Goal: Information Seeking & Learning: Check status

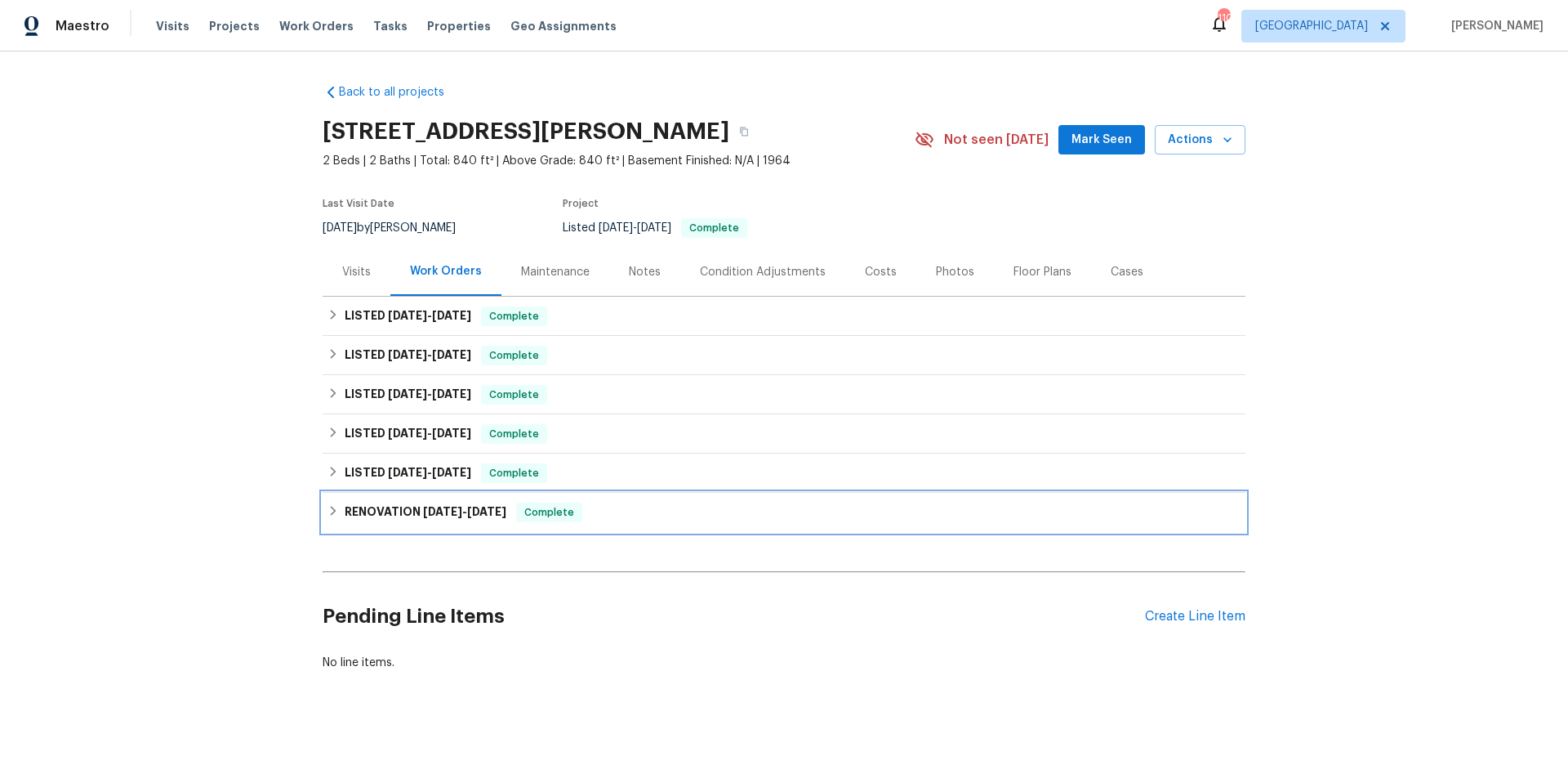
click at [604, 514] on div "RENOVATION [DATE] - [DATE] Complete" at bounding box center [784, 512] width 913 height 20
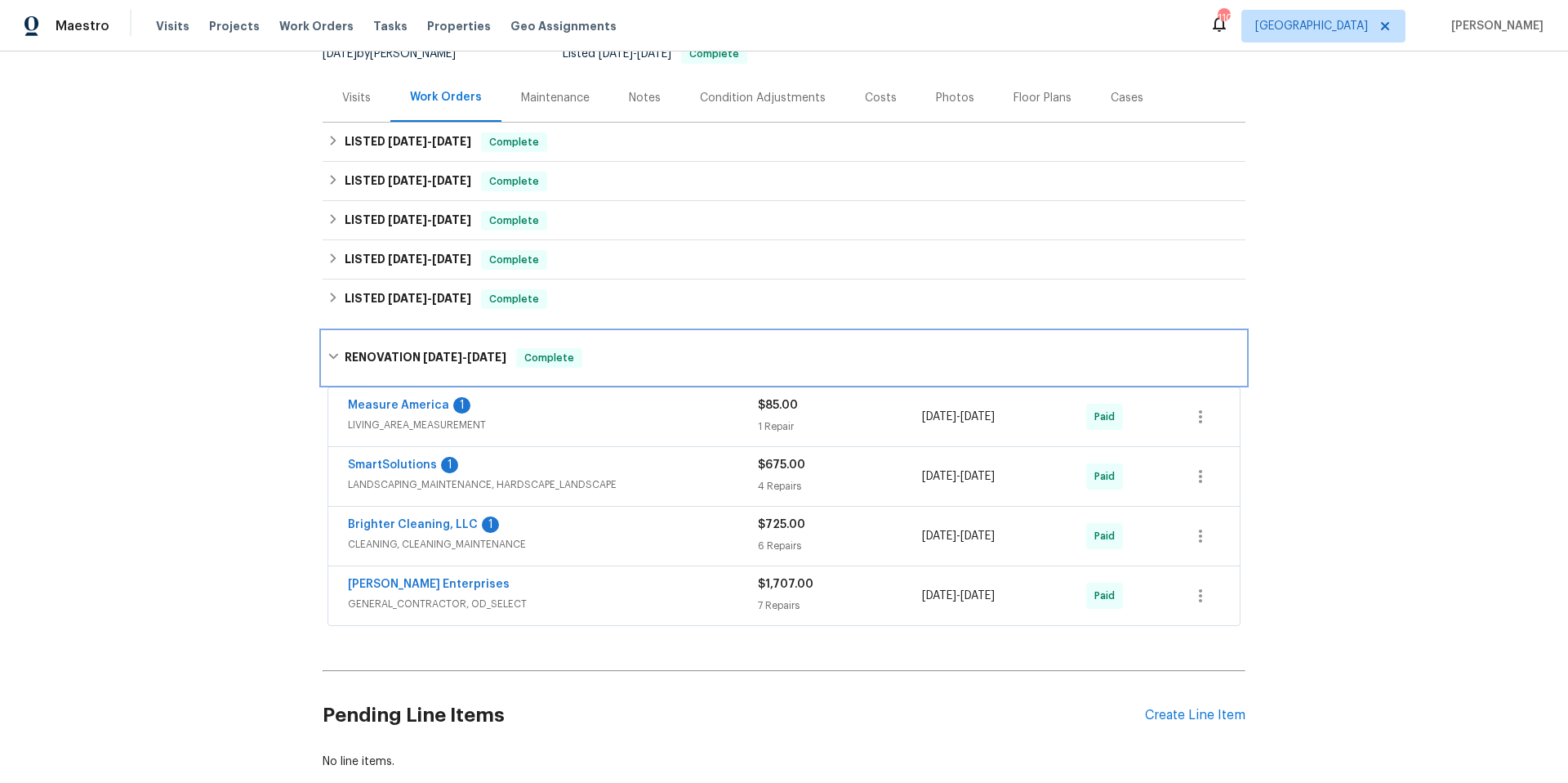
scroll to position [243, 0]
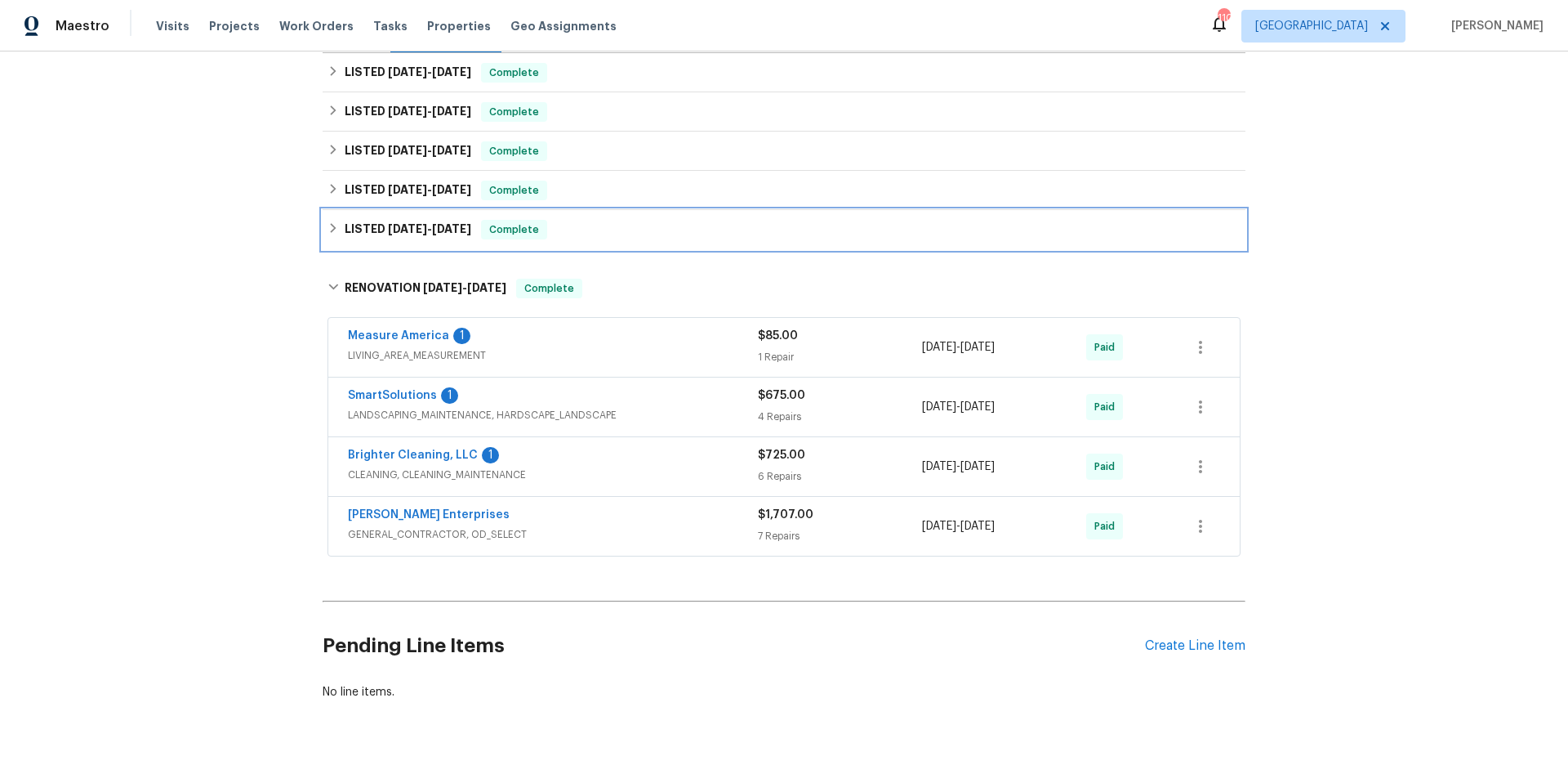
click at [605, 240] on div "LISTED [DATE] - [DATE] Complete" at bounding box center [784, 229] width 923 height 39
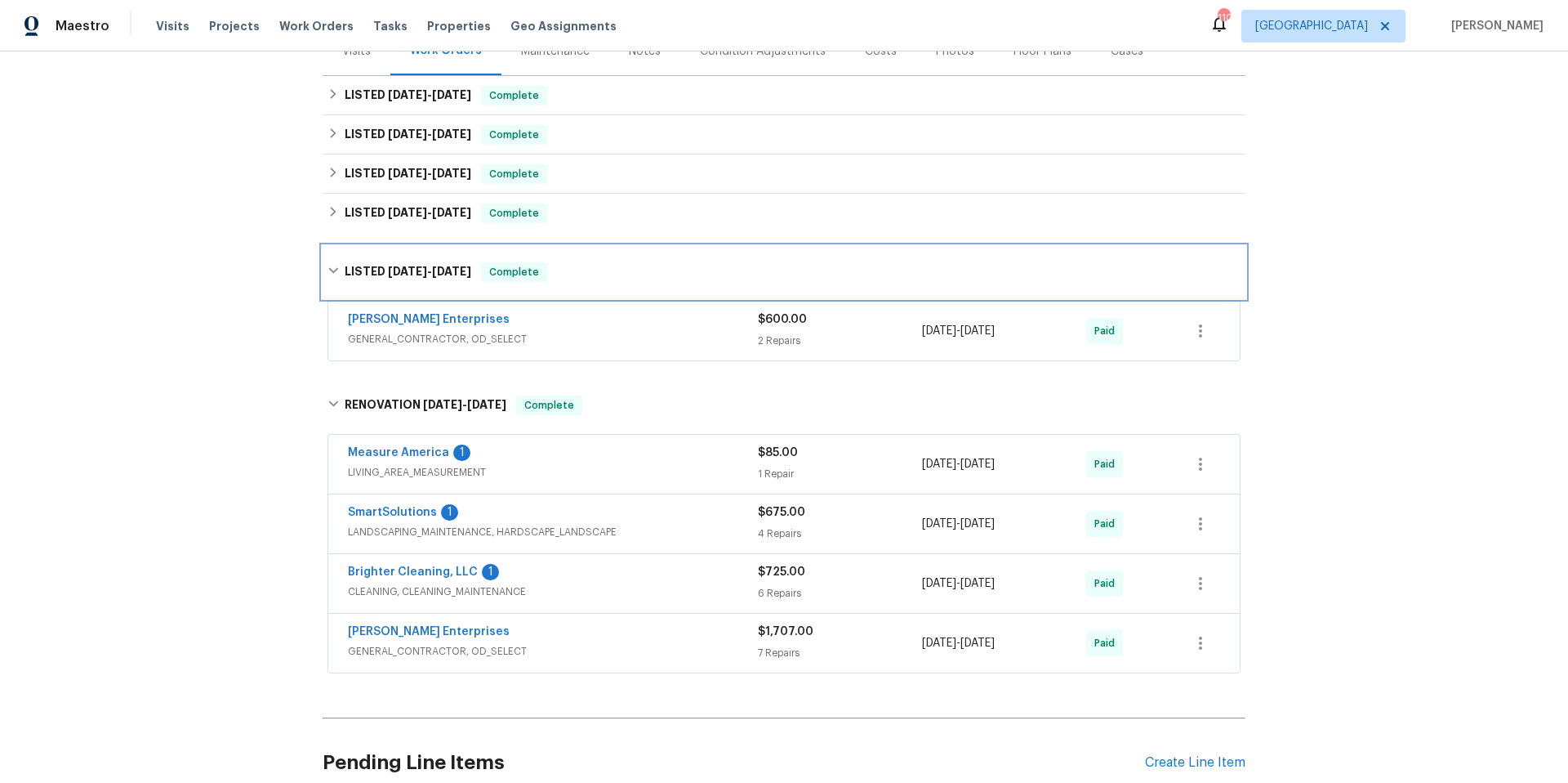
scroll to position [220, 0]
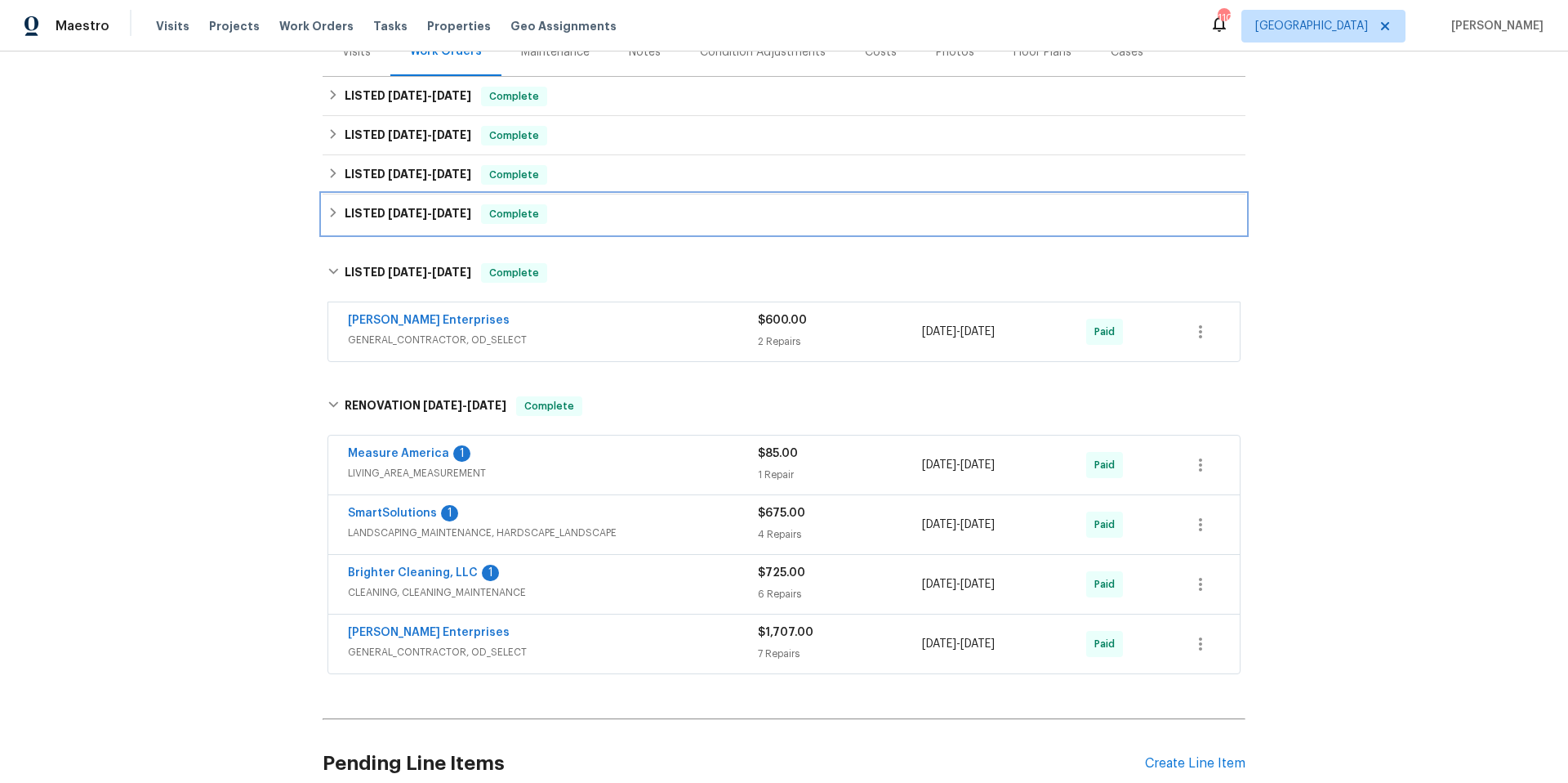
click at [641, 222] on div "LISTED [DATE] - [DATE] Complete" at bounding box center [784, 214] width 913 height 20
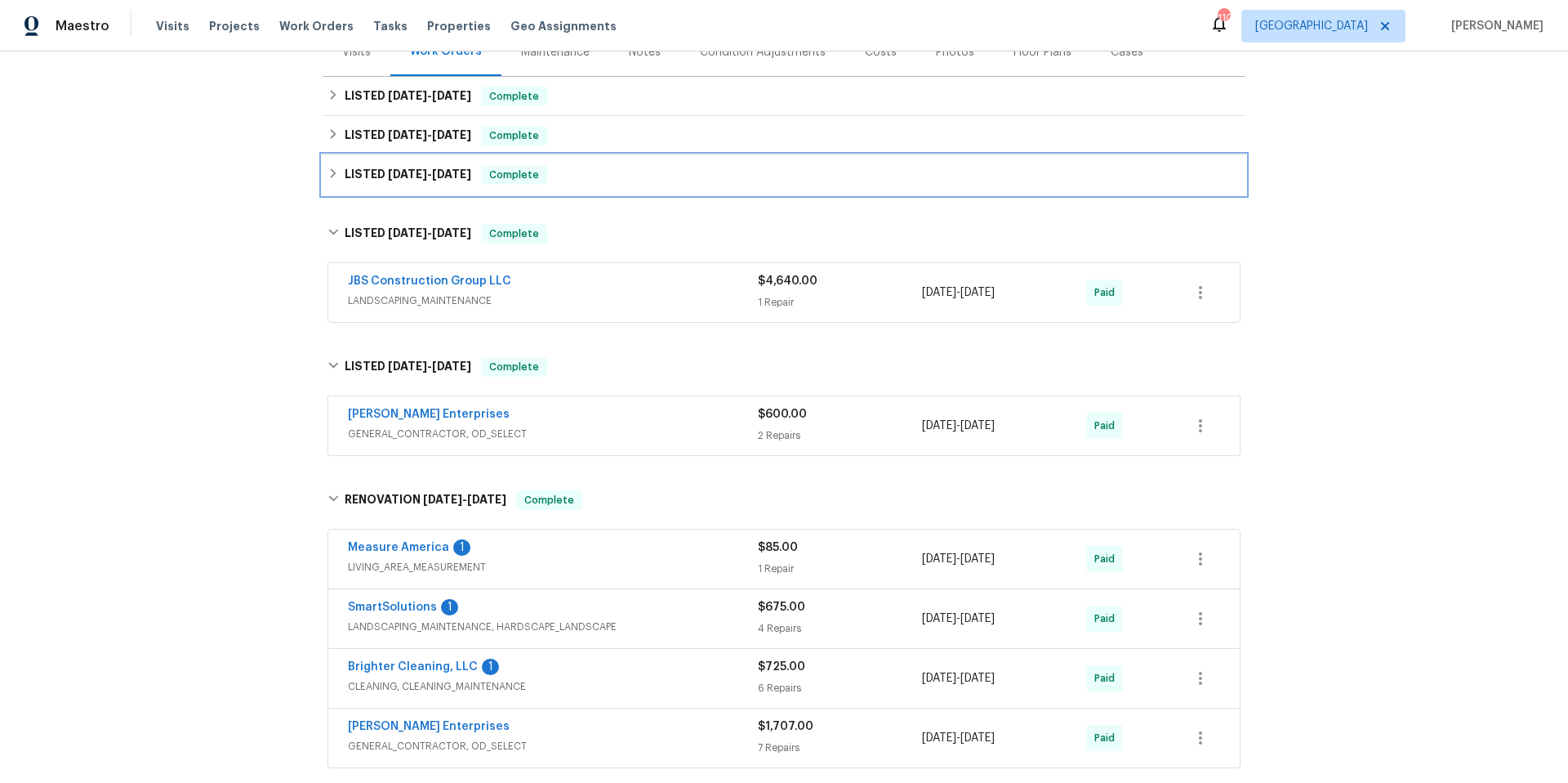
click at [647, 176] on div "LISTED 7/28/25 - 8/1/25 Complete" at bounding box center [784, 175] width 913 height 20
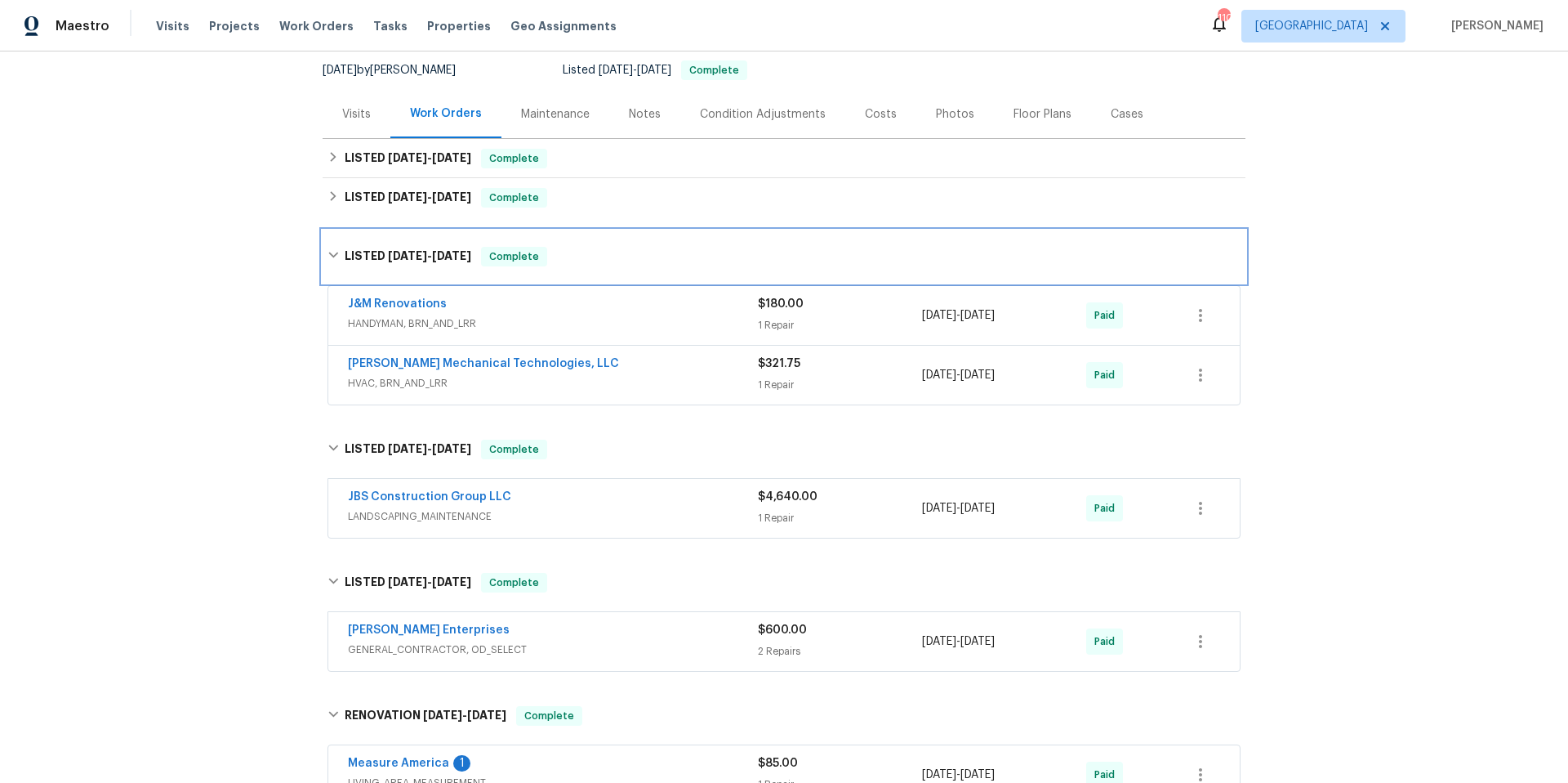
scroll to position [156, 0]
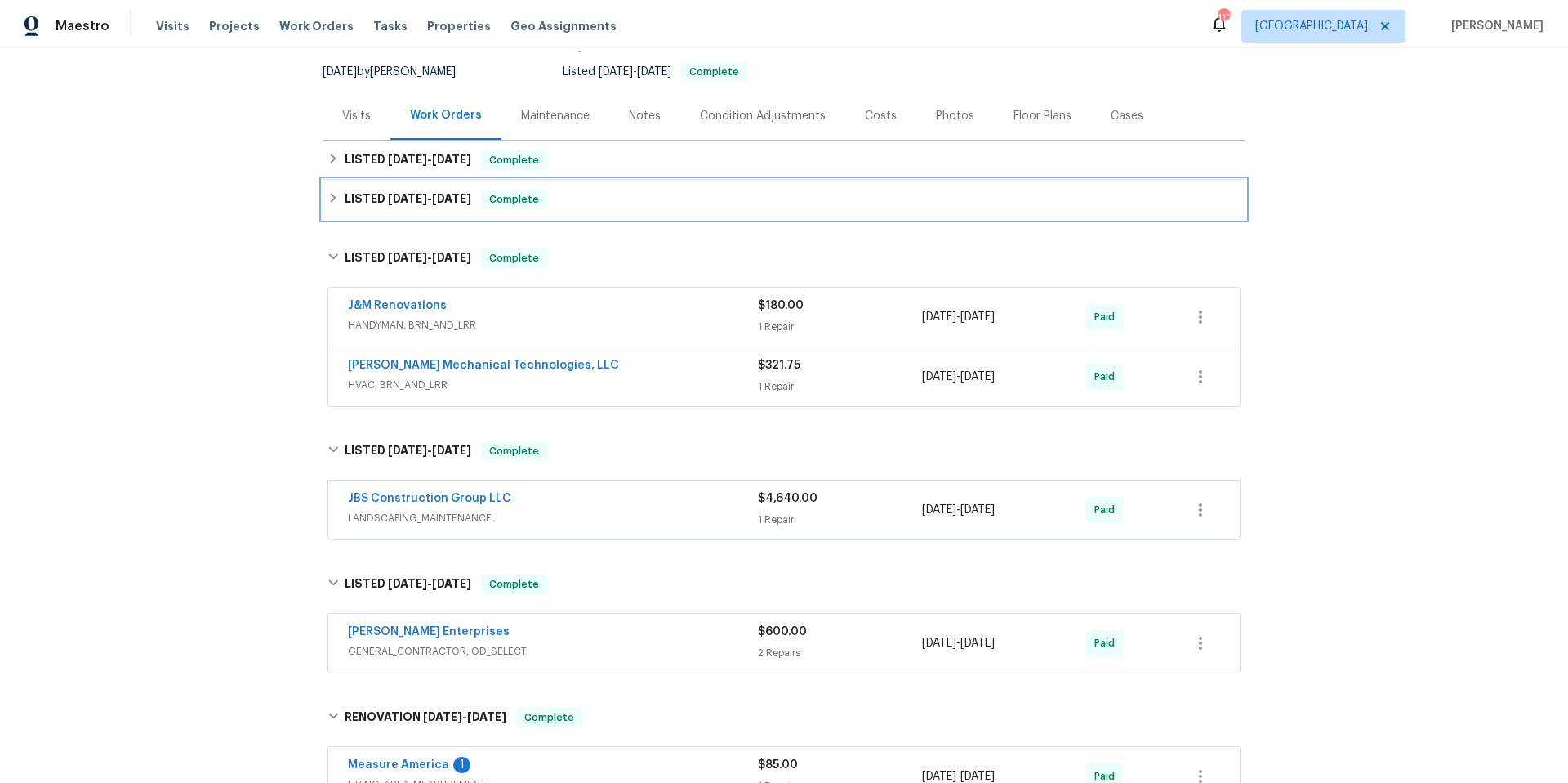
click at [657, 208] on div "LISTED 8/6/25 - 8/11/25 Complete" at bounding box center [784, 199] width 913 height 20
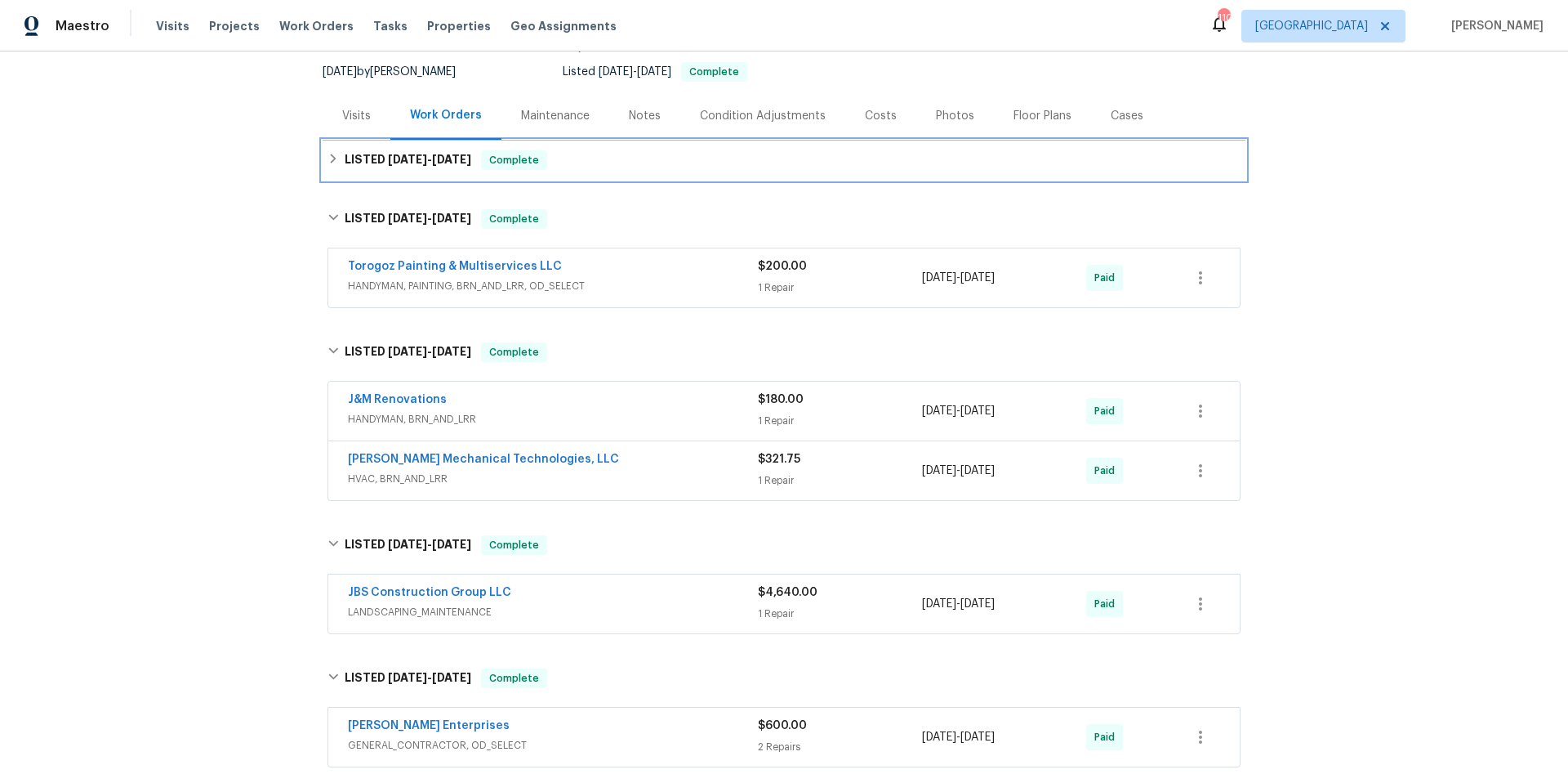
click at [687, 164] on div "LISTED 8/12/25 - 8/14/25 Complete" at bounding box center [784, 160] width 913 height 20
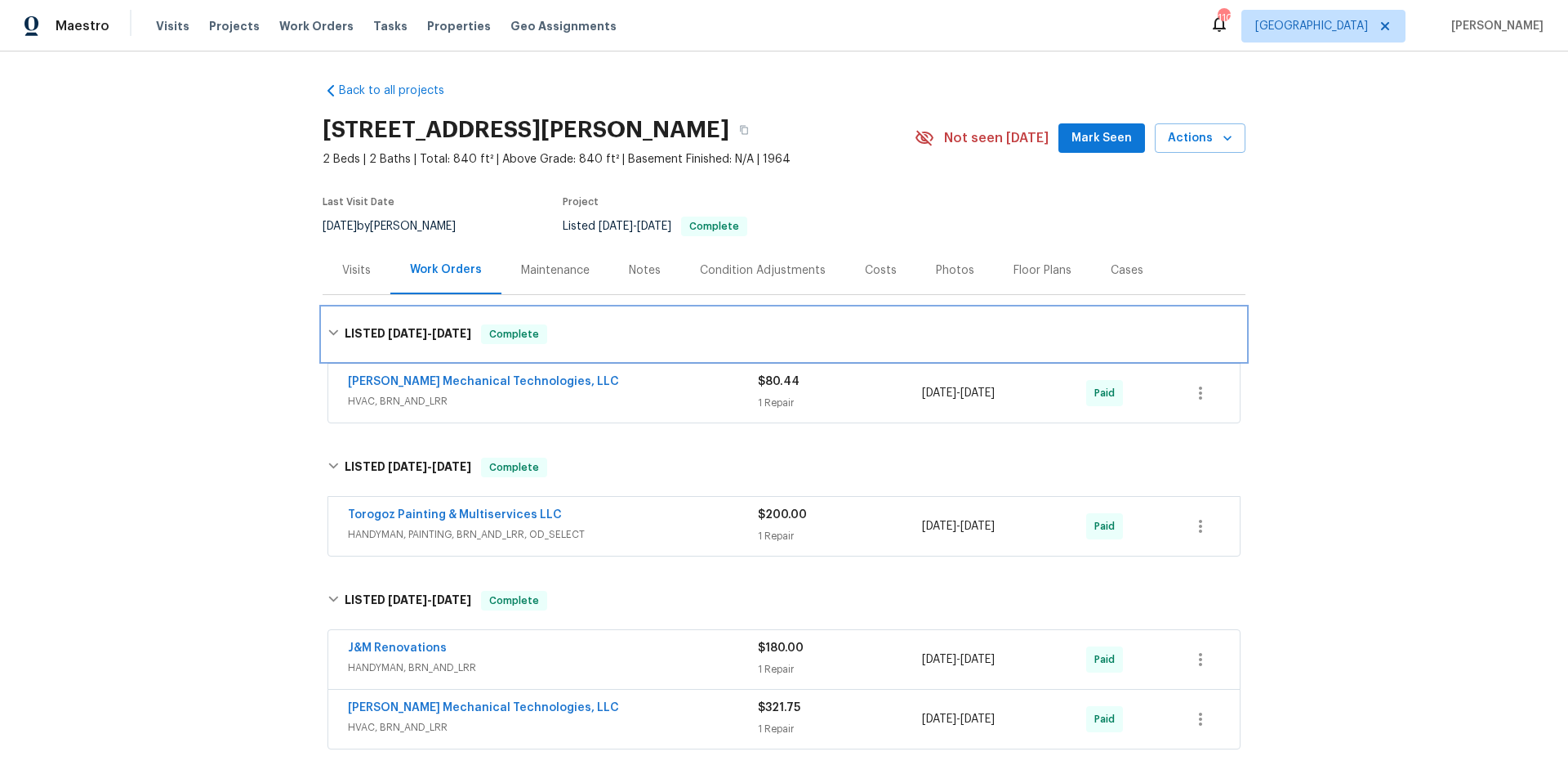
scroll to position [0, 0]
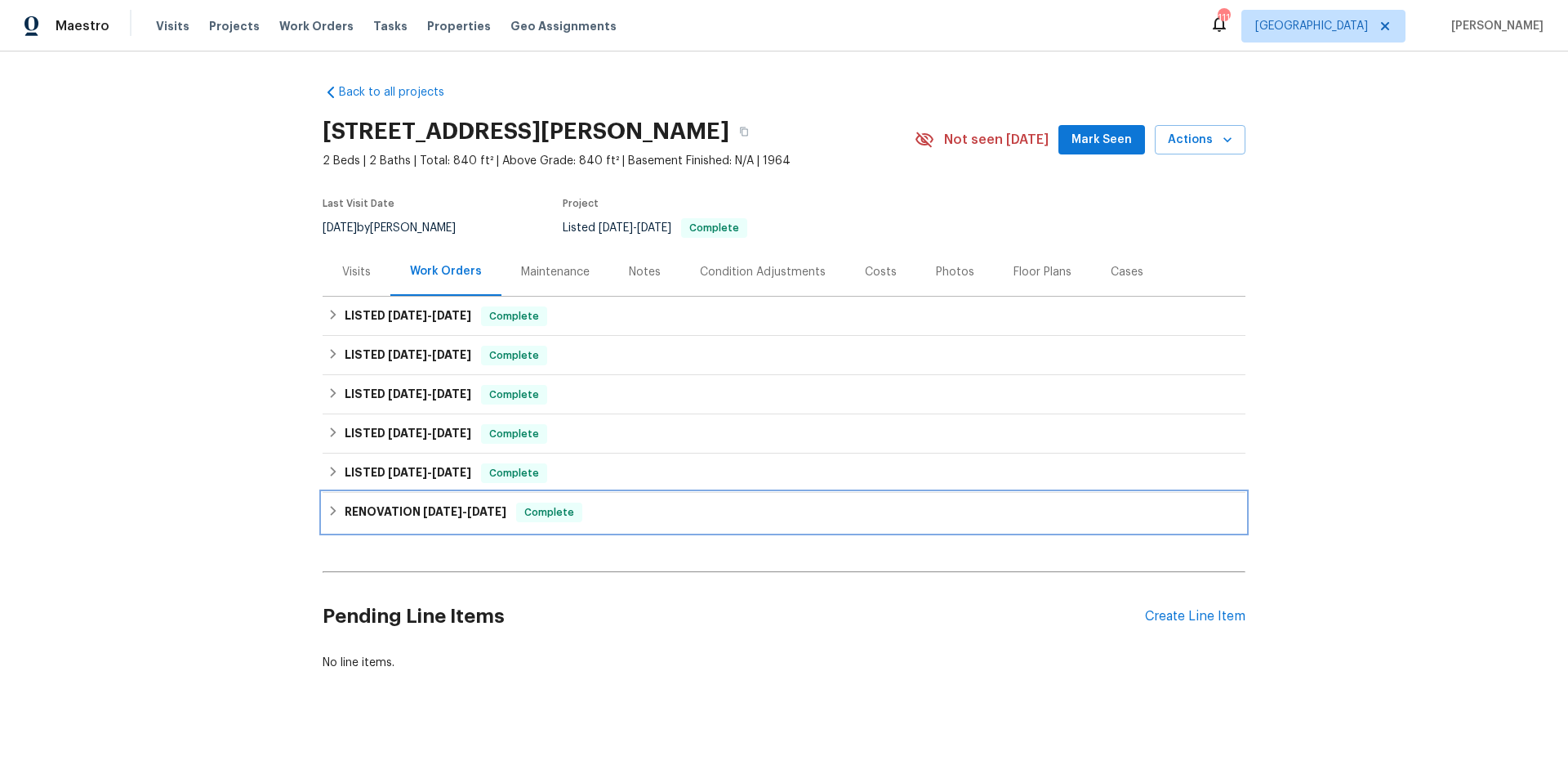
click at [597, 517] on div "RENOVATION 6/3/24 - 7/7/24 Complete" at bounding box center [784, 512] width 913 height 20
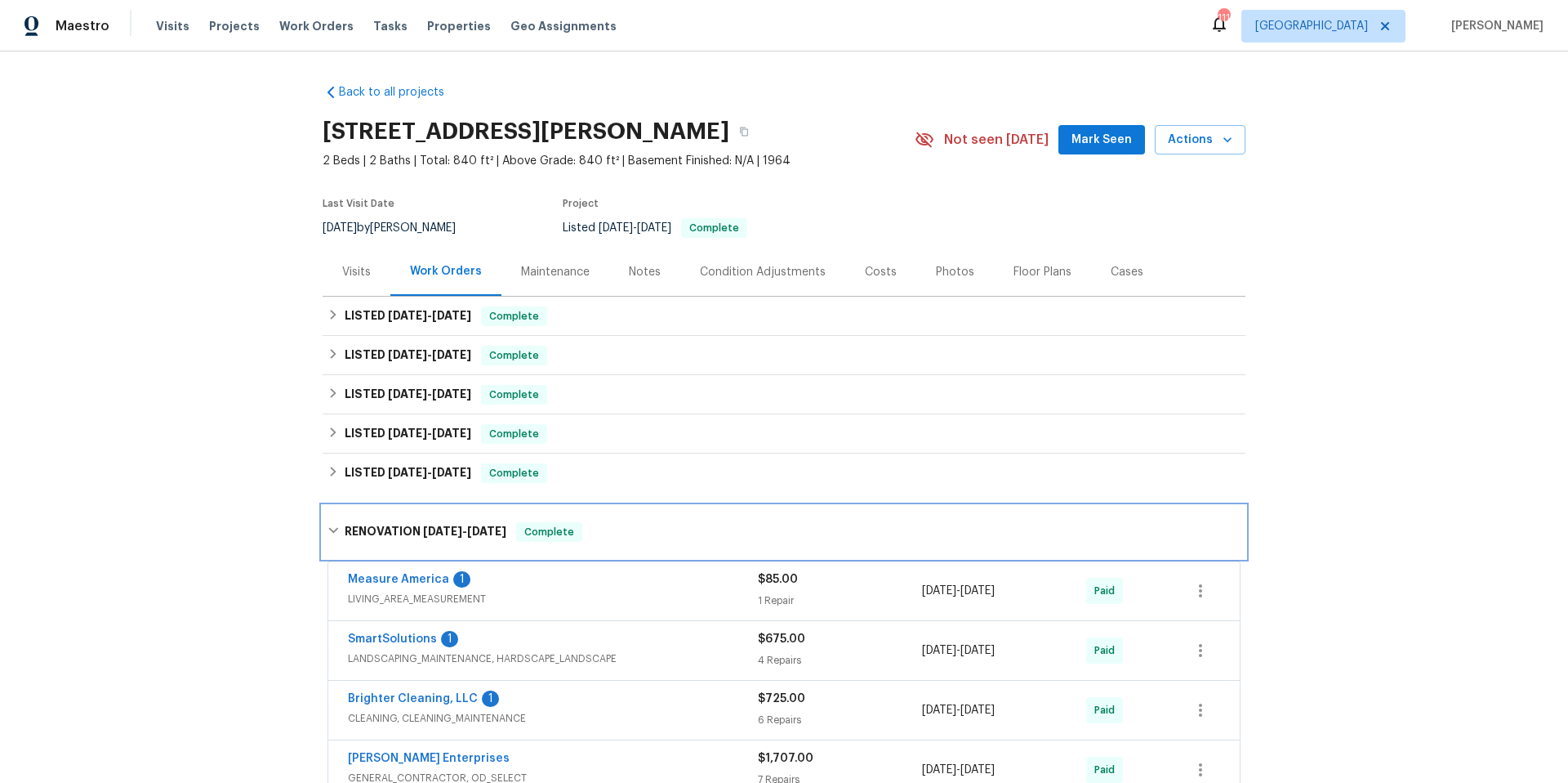
scroll to position [284, 0]
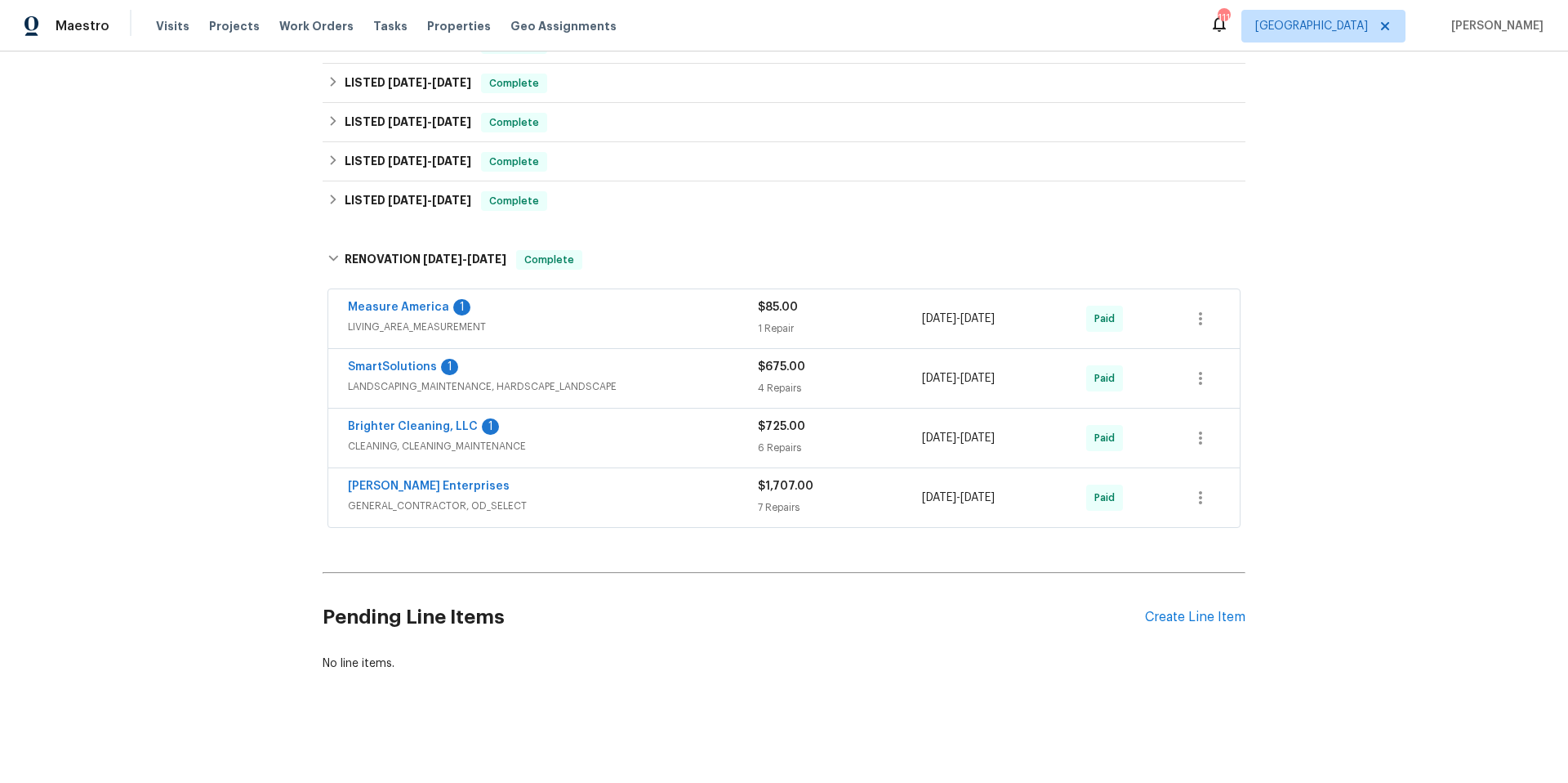
click at [626, 497] on span "GENERAL_CONTRACTOR, OD_SELECT" at bounding box center [553, 506] width 410 height 17
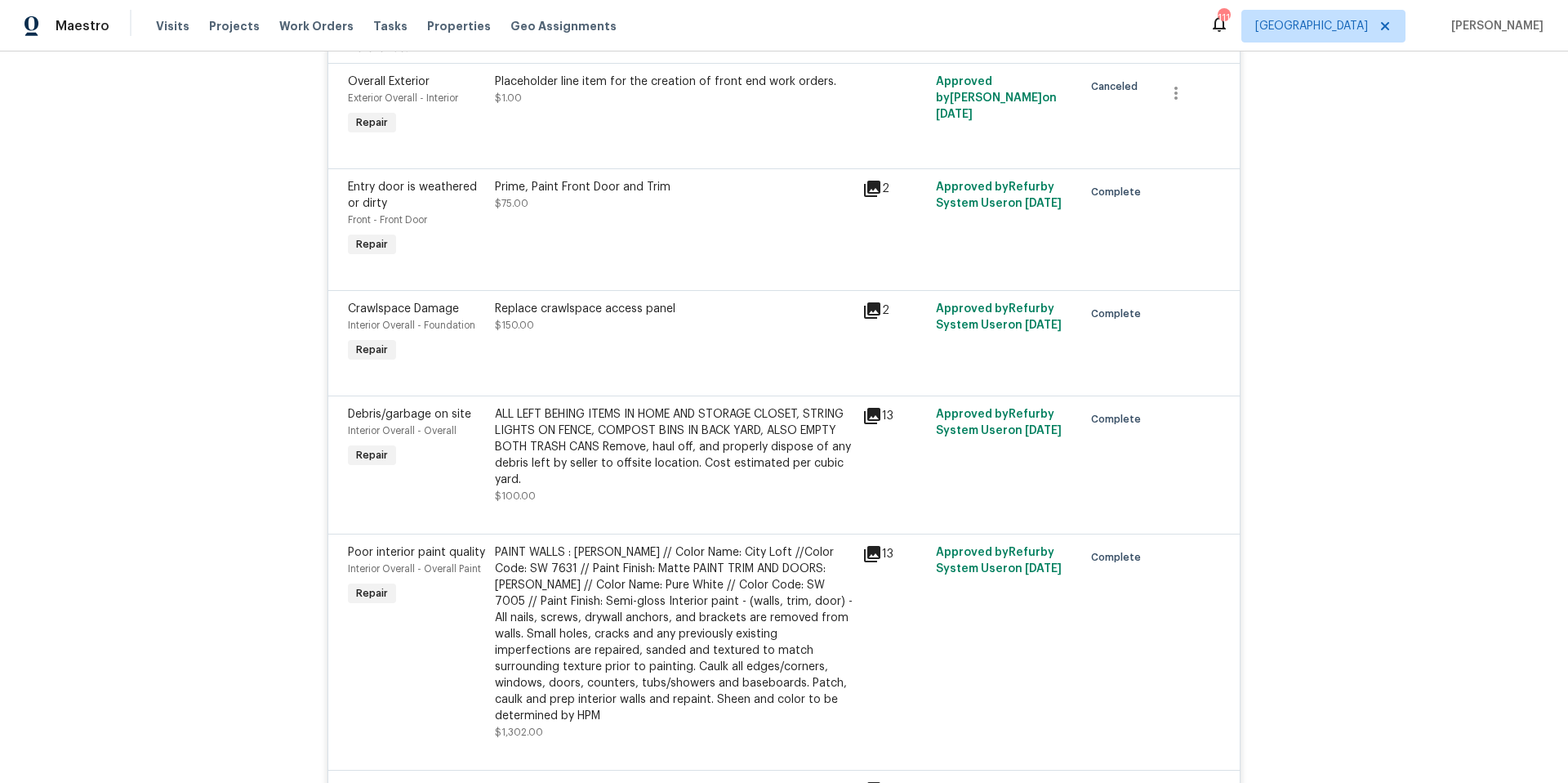
scroll to position [779, 0]
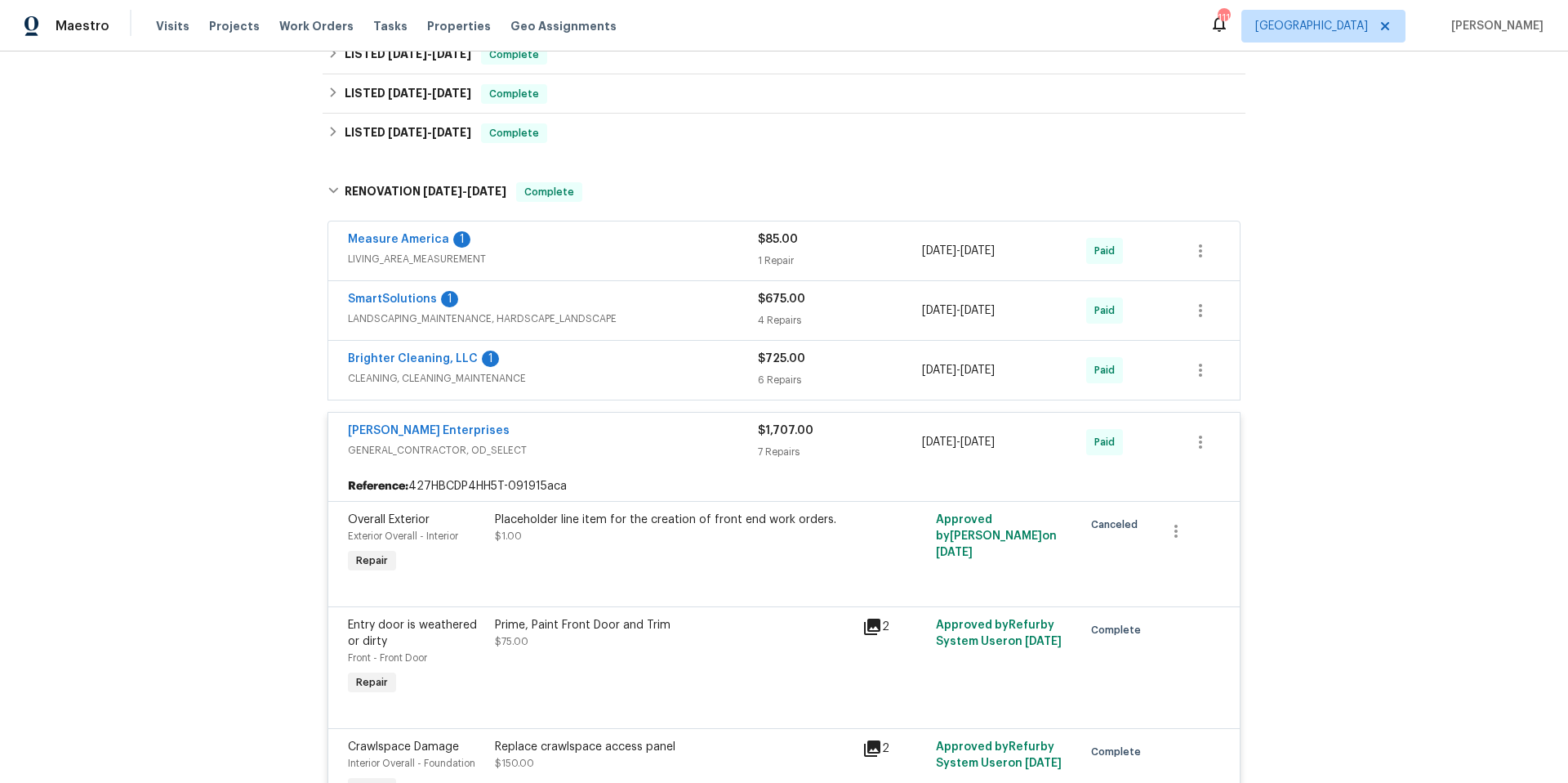
click at [593, 436] on div "[PERSON_NAME] Enterprises" at bounding box center [553, 433] width 410 height 20
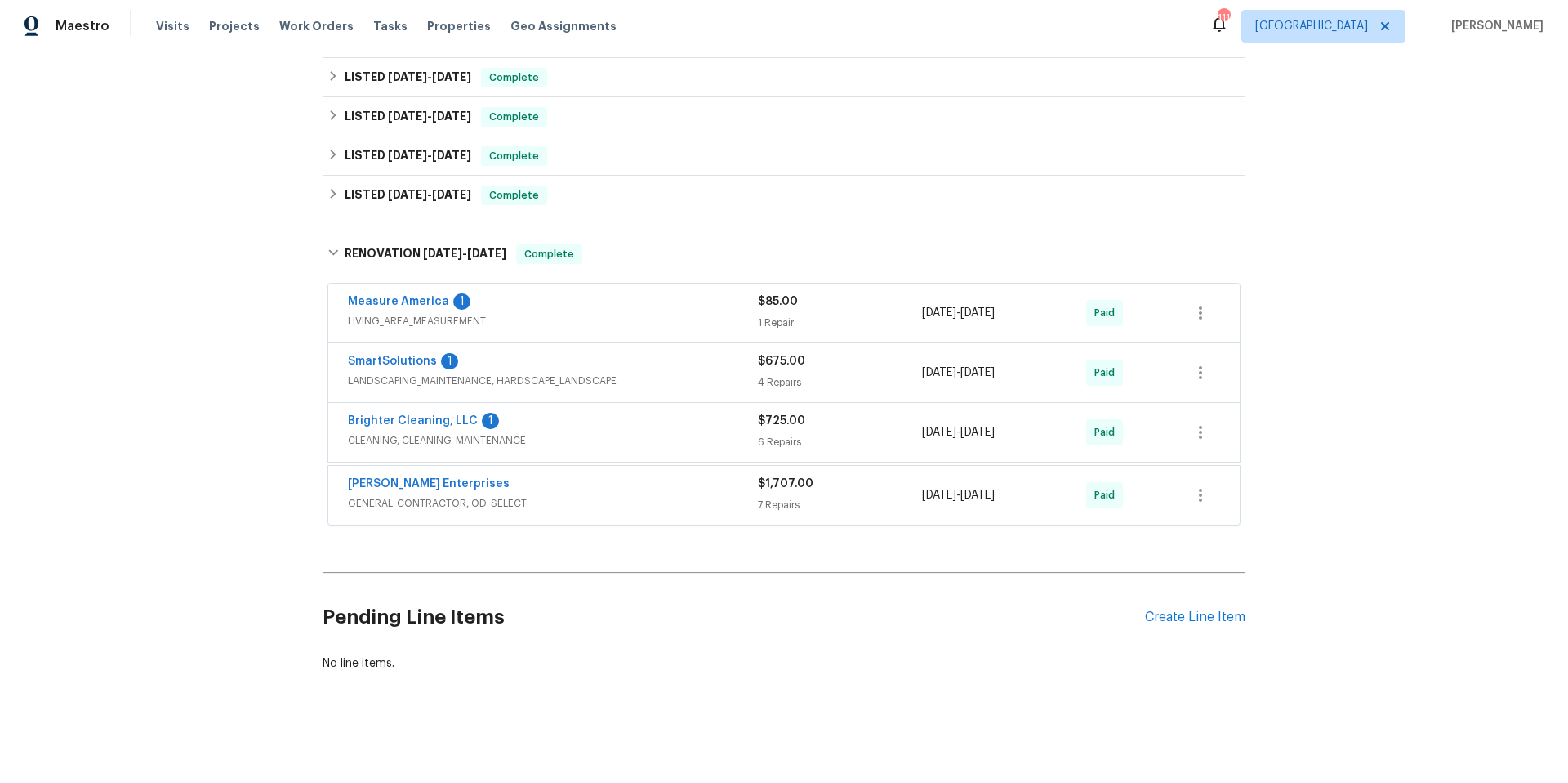
scroll to position [284, 0]
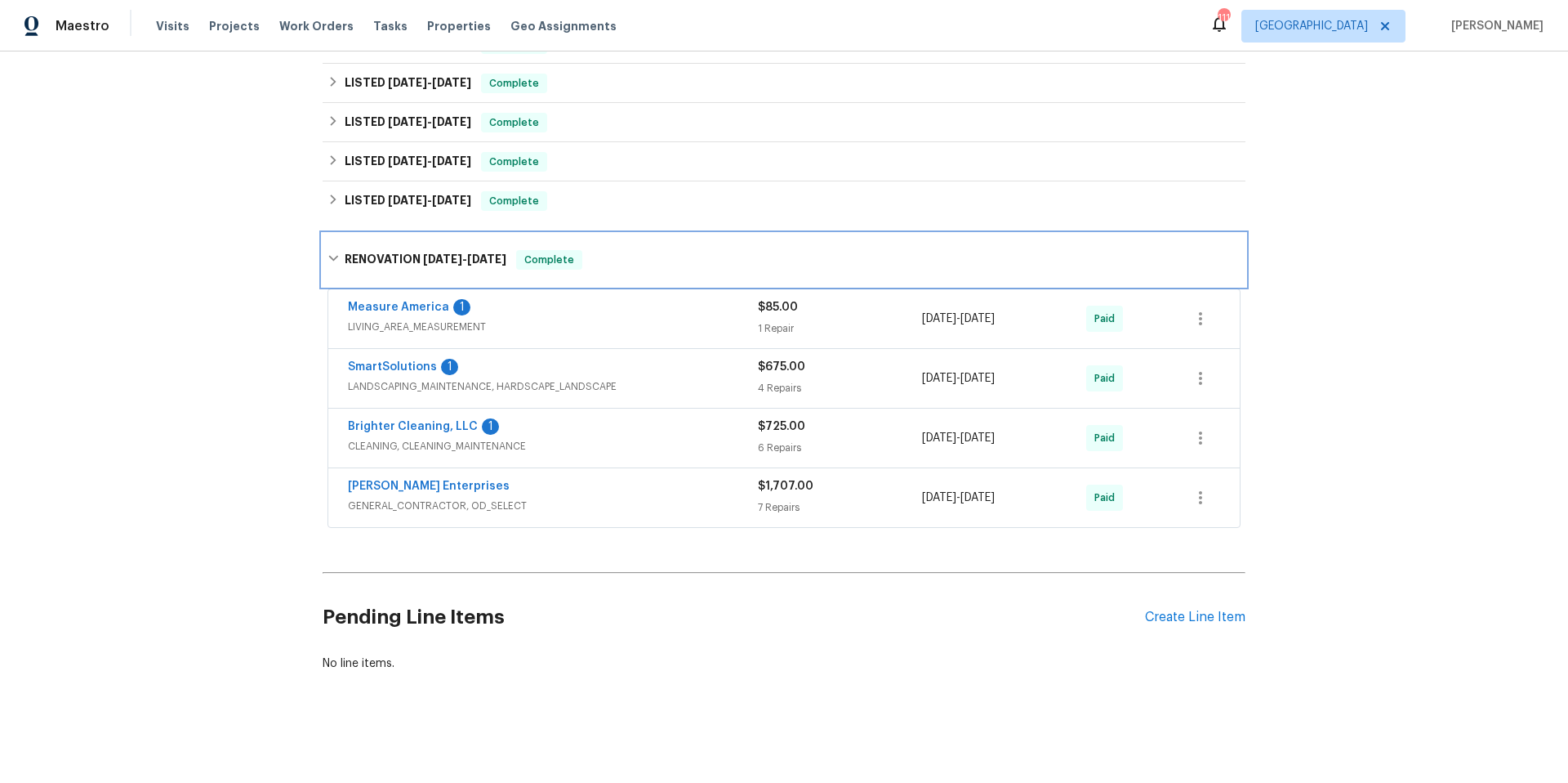
click at [618, 251] on div "RENOVATION 6/3/24 - 7/7/24 Complete" at bounding box center [784, 260] width 913 height 20
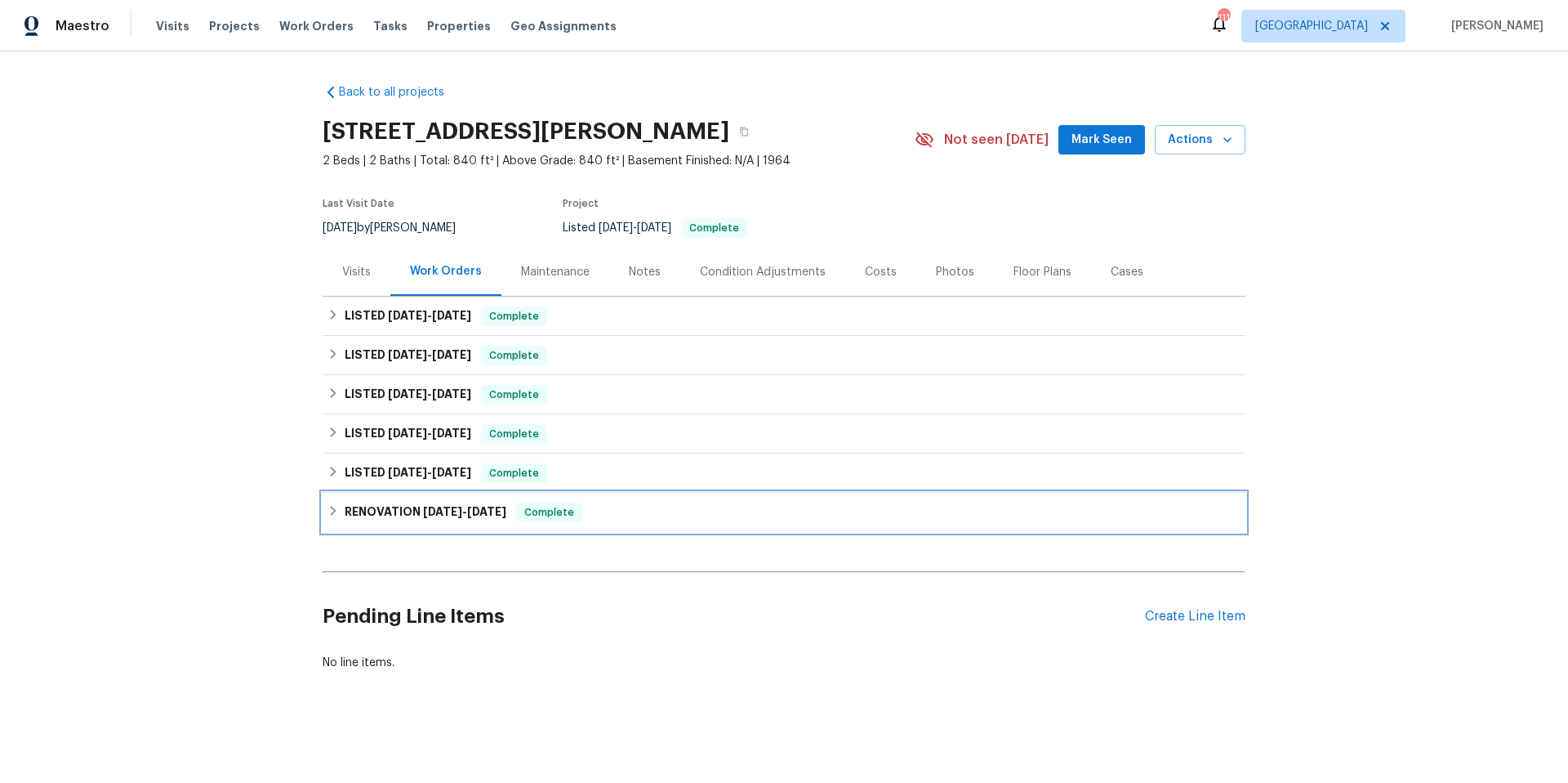
scroll to position [12, 0]
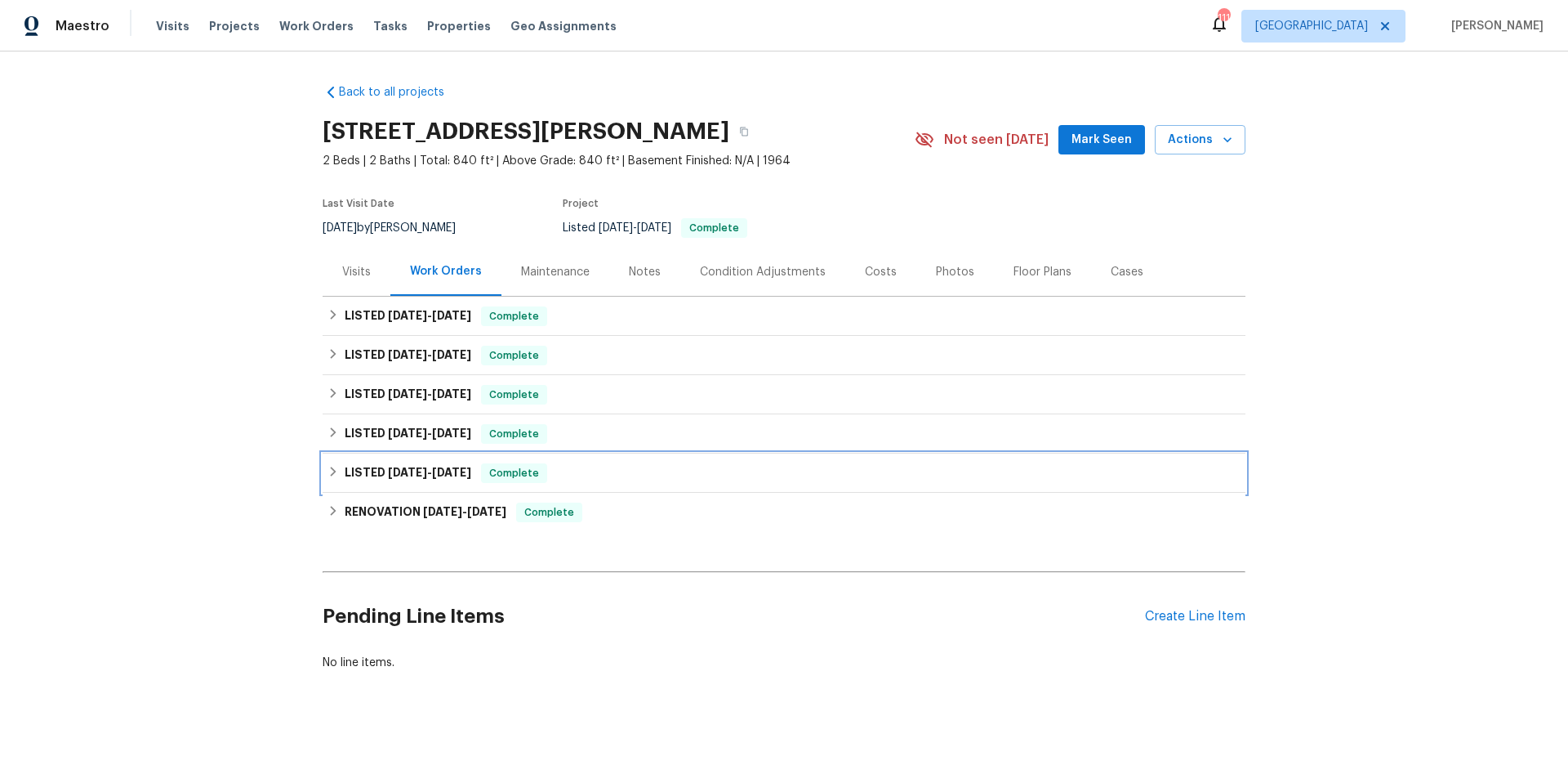
click at [581, 463] on div "LISTED 3/3/25 - 3/14/25 Complete" at bounding box center [784, 473] width 913 height 20
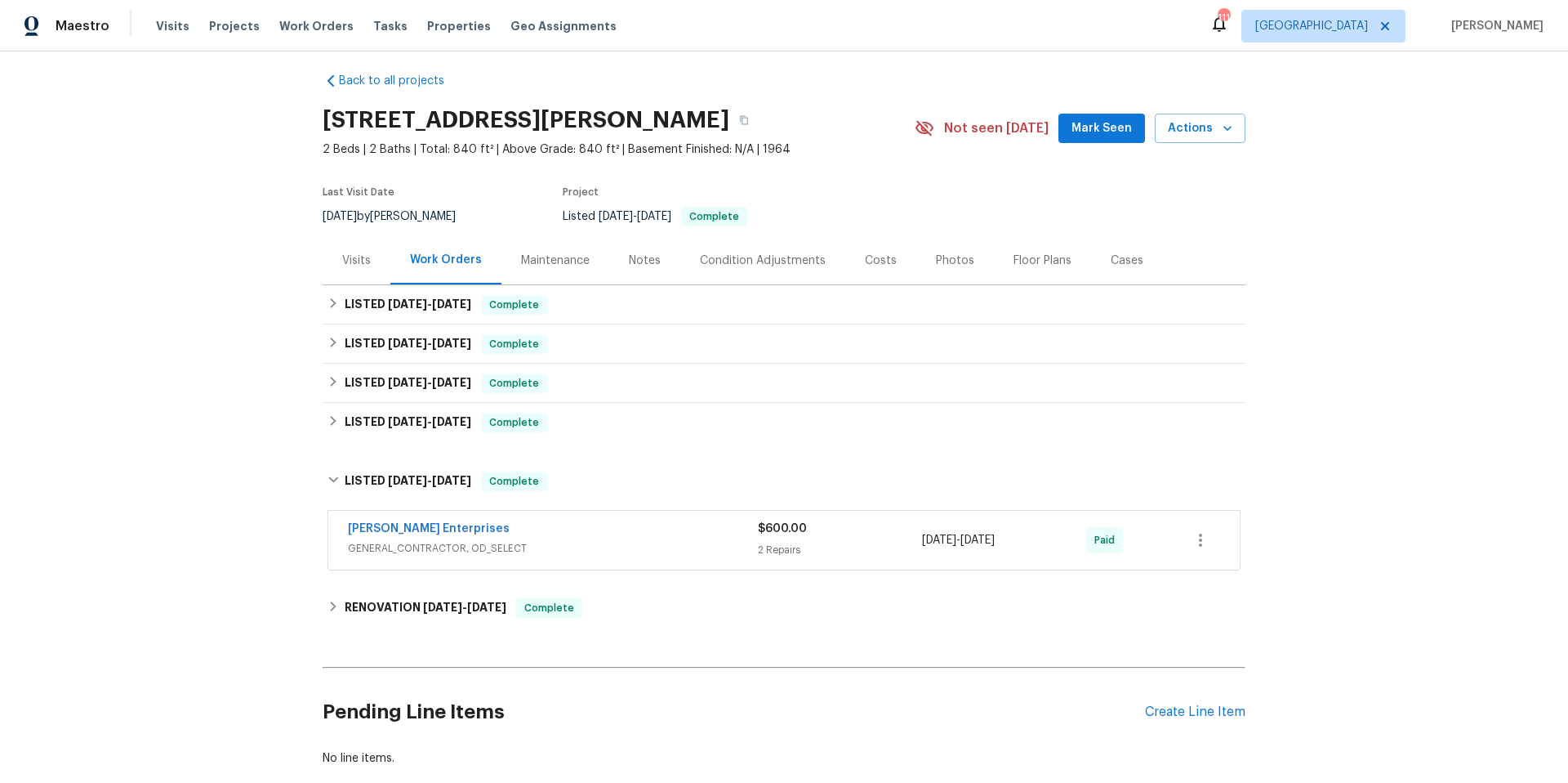
click at [582, 534] on div "[PERSON_NAME] Enterprises" at bounding box center [553, 531] width 410 height 20
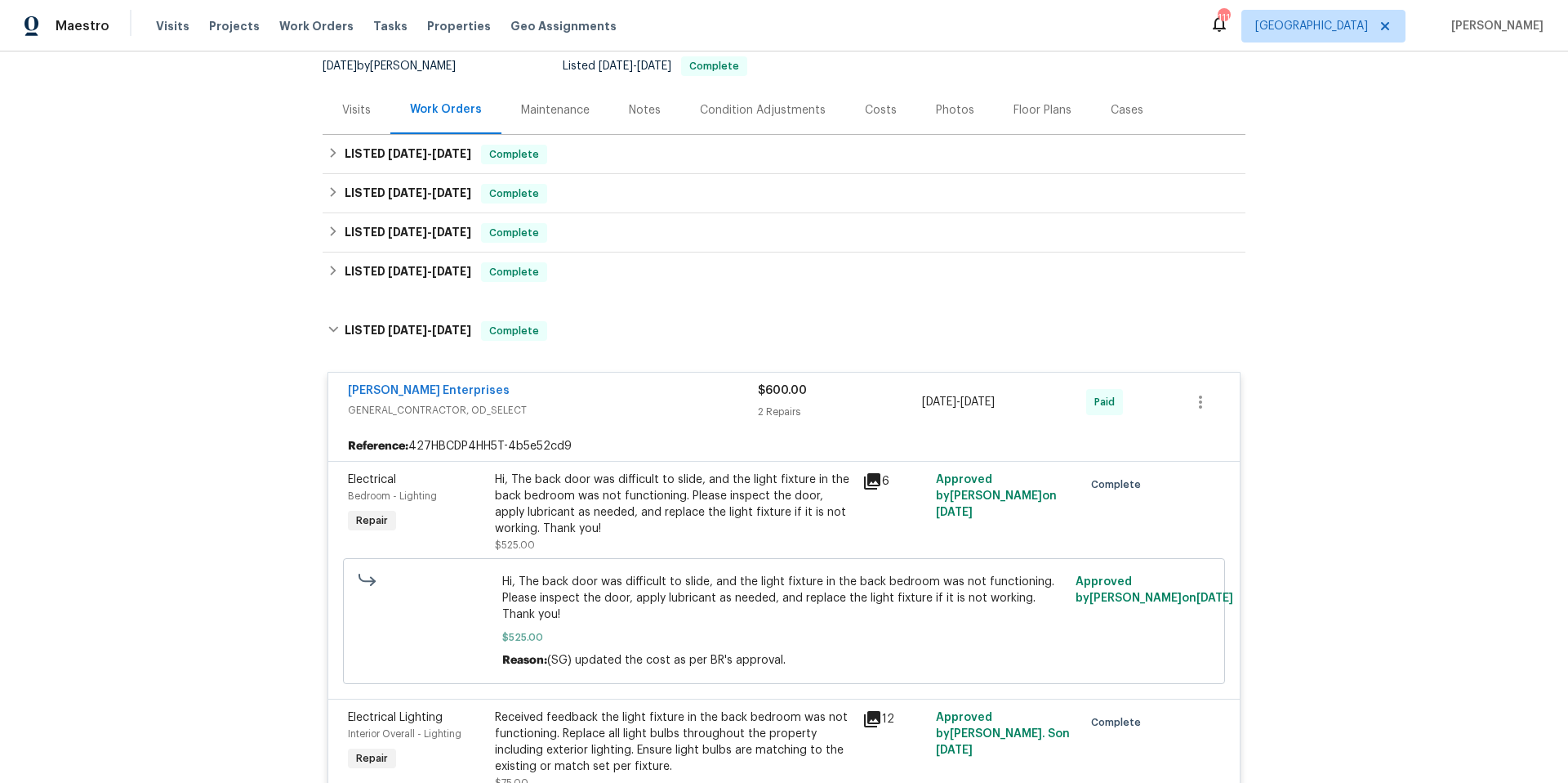
scroll to position [104, 0]
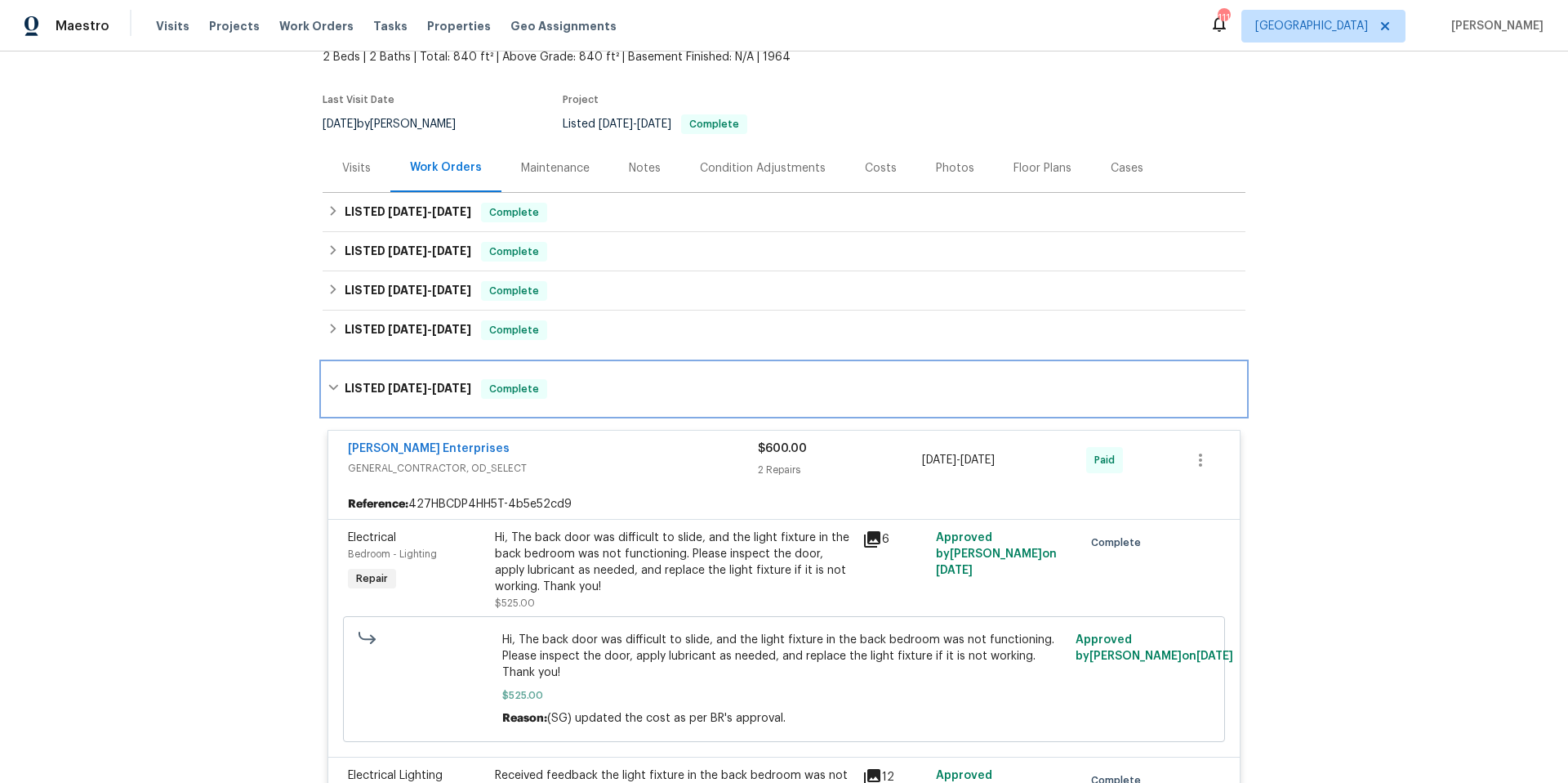
click at [610, 401] on div "LISTED 3/3/25 - 3/14/25 Complete" at bounding box center [784, 389] width 923 height 52
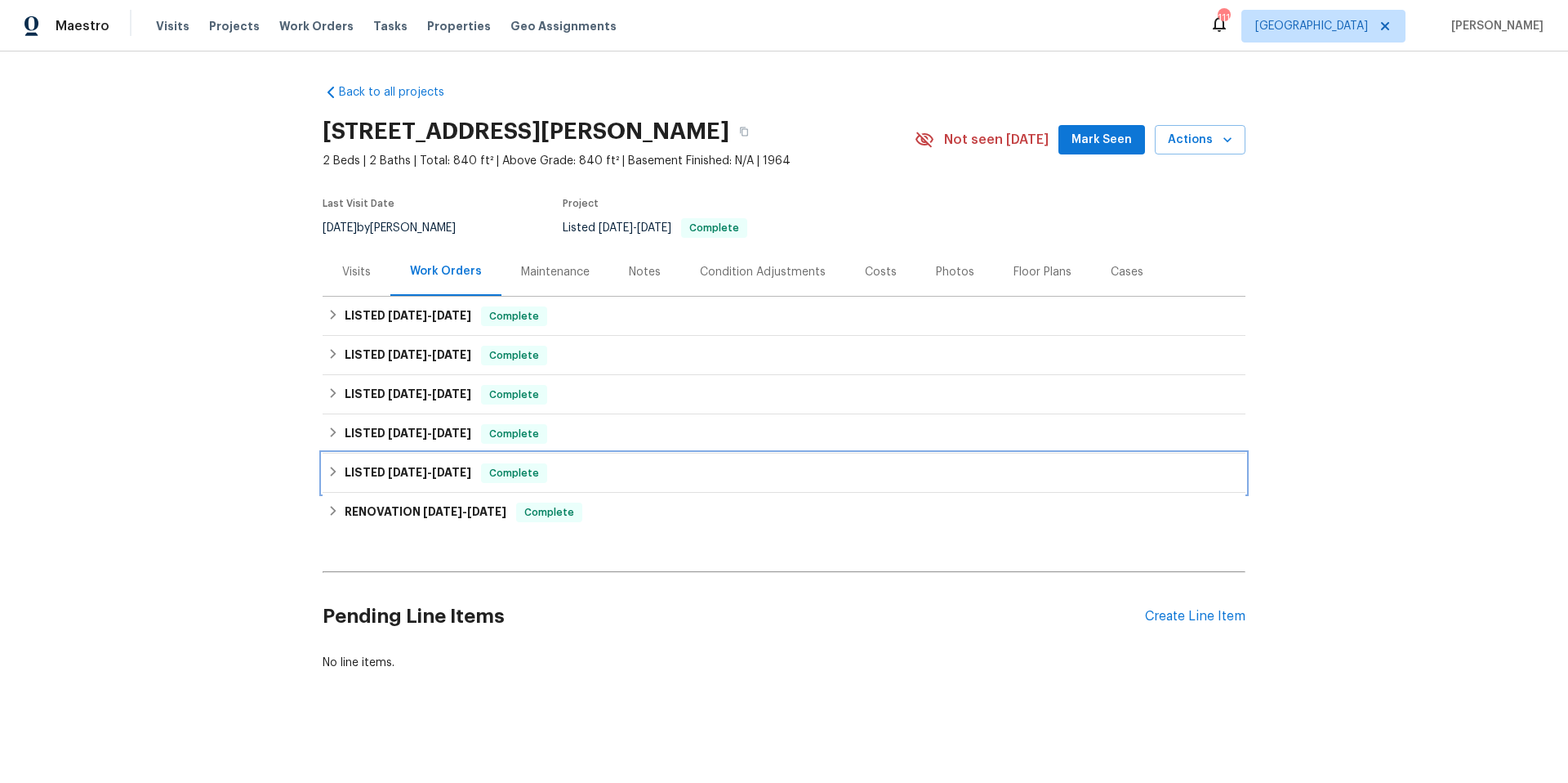
scroll to position [12, 0]
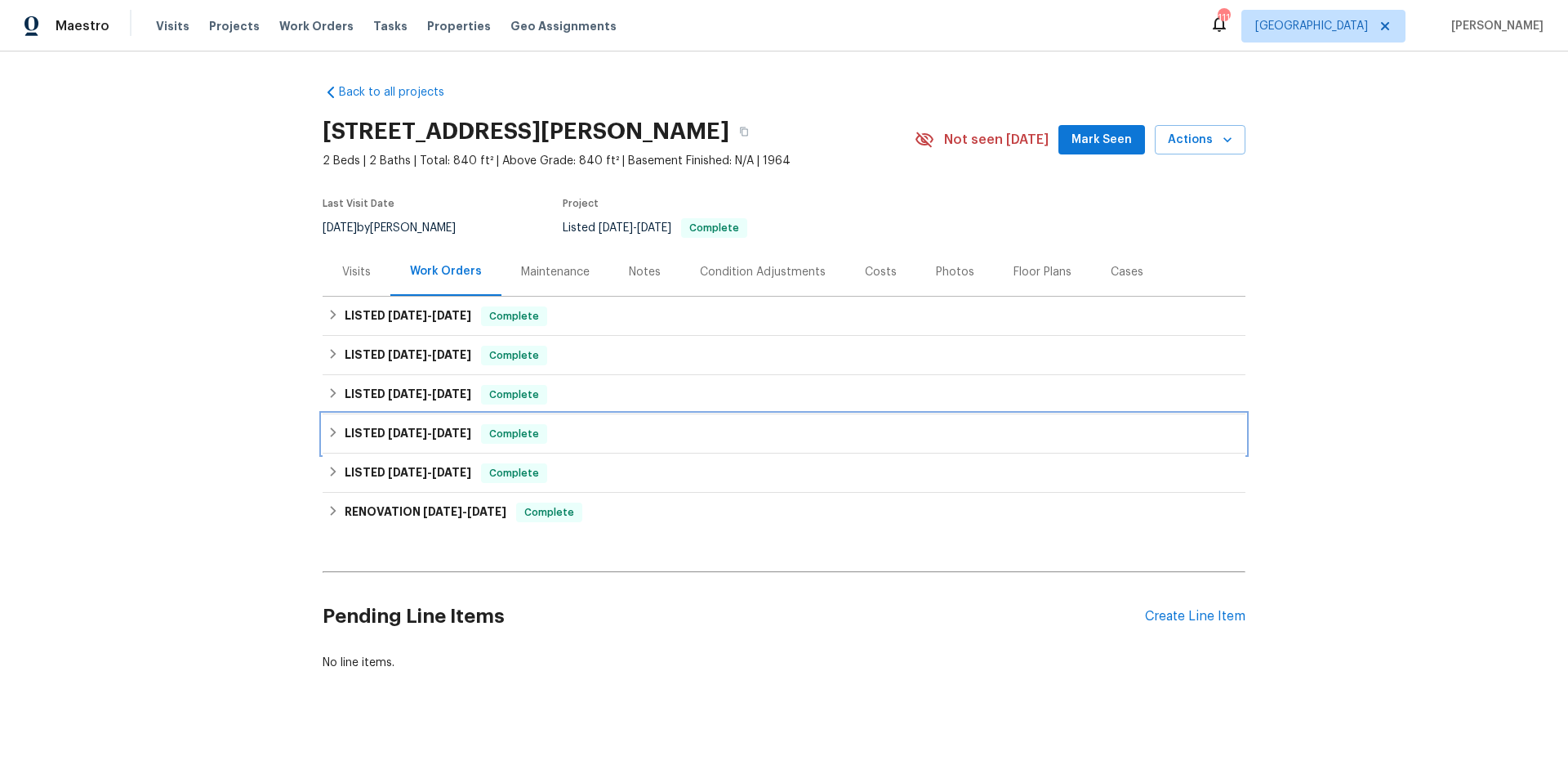
click at [602, 424] on div "LISTED 7/7/25 - 7/16/25 Complete" at bounding box center [784, 434] width 913 height 20
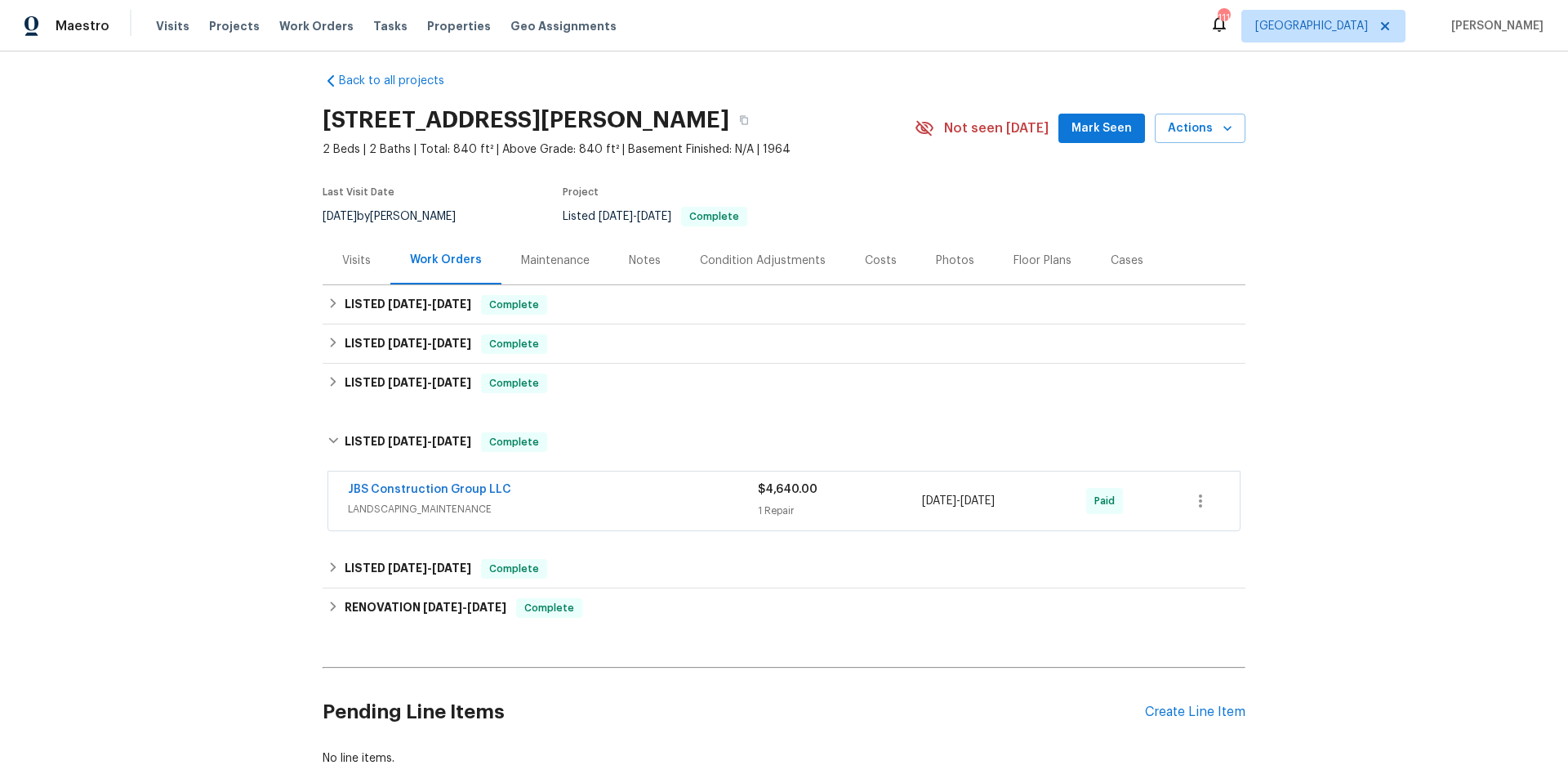
click at [607, 479] on div "JBS Construction Group LLC LANDSCAPING_MAINTENANCE $4,640.00 1 Repair 7/7/2025 …" at bounding box center [784, 501] width 911 height 59
click at [601, 487] on div "JBS Construction Group LLC" at bounding box center [553, 492] width 410 height 20
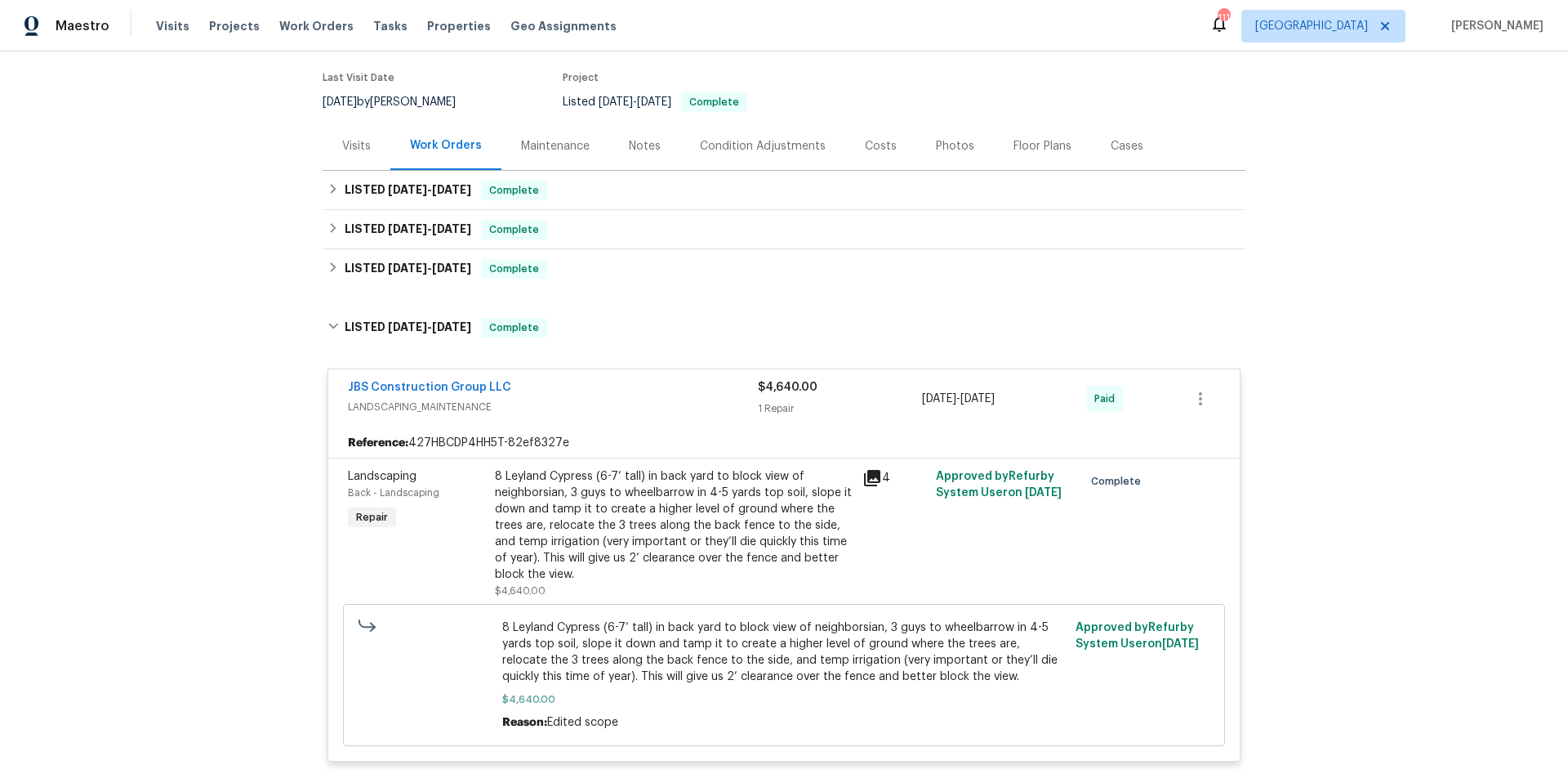
scroll to position [115, 0]
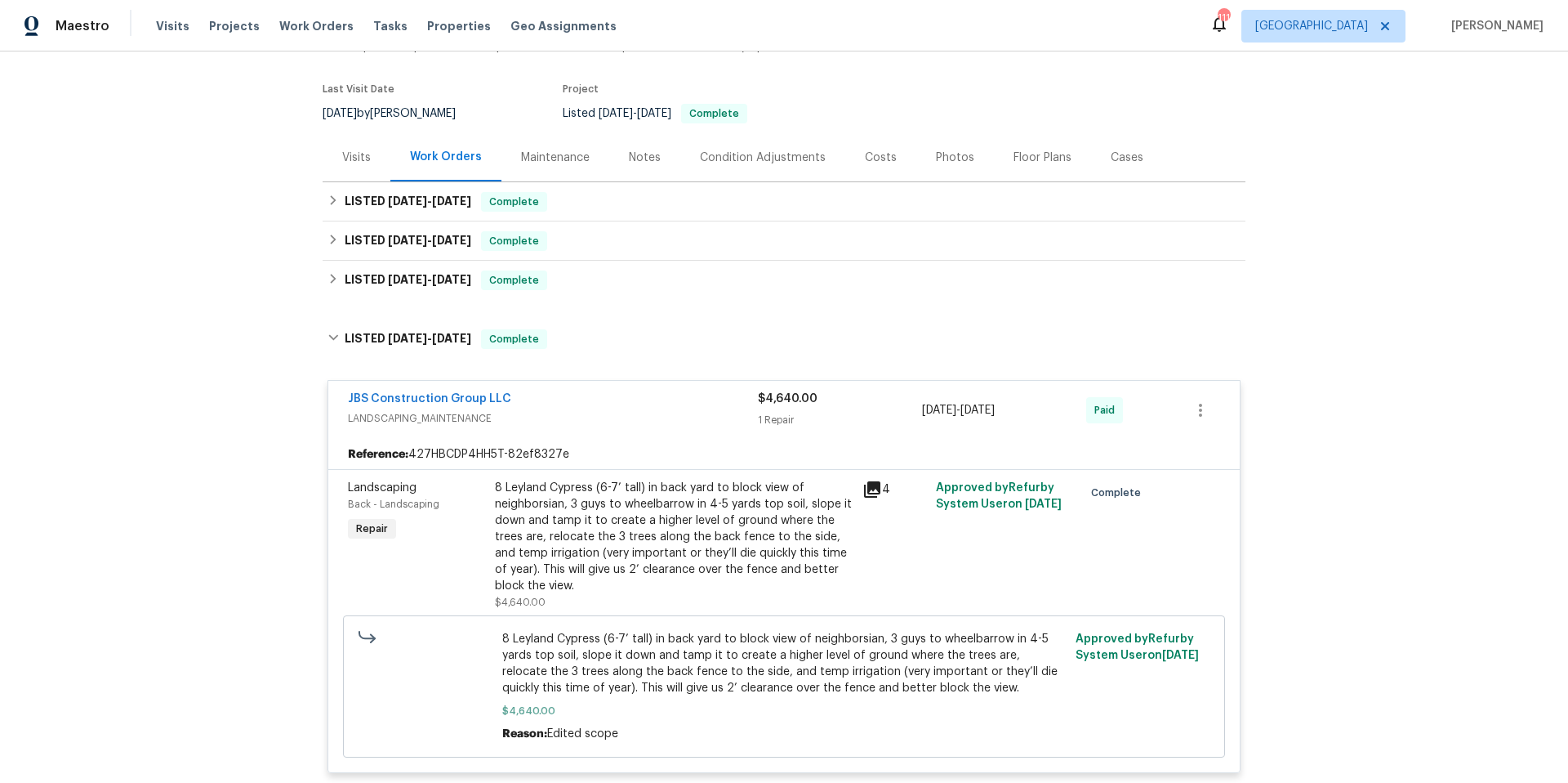
click at [613, 410] on span "LANDSCAPING_MAINTENANCE" at bounding box center [553, 418] width 410 height 17
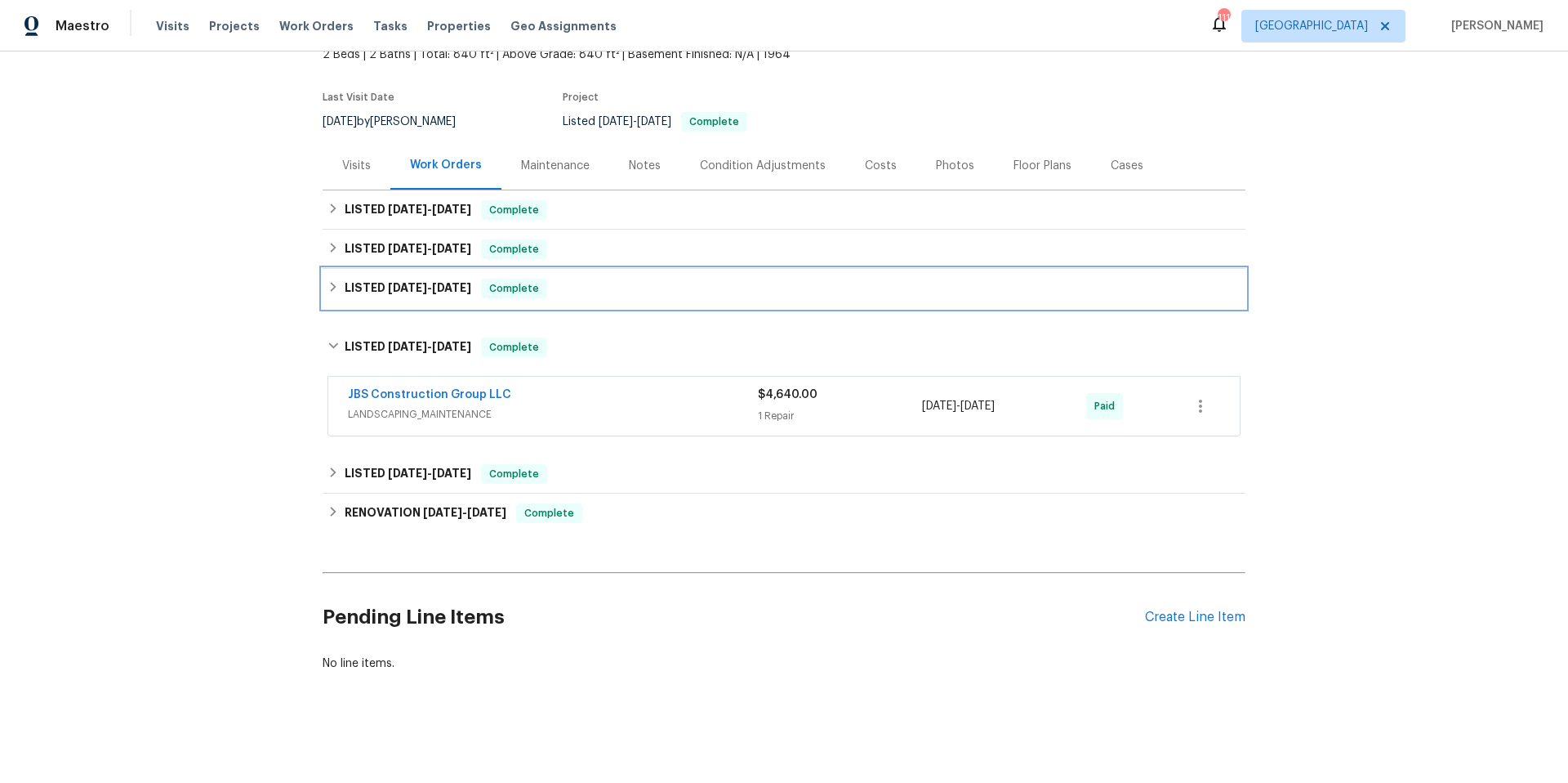
click at [617, 279] on div "LISTED 7/28/25 - 8/1/25 Complete" at bounding box center [784, 289] width 913 height 20
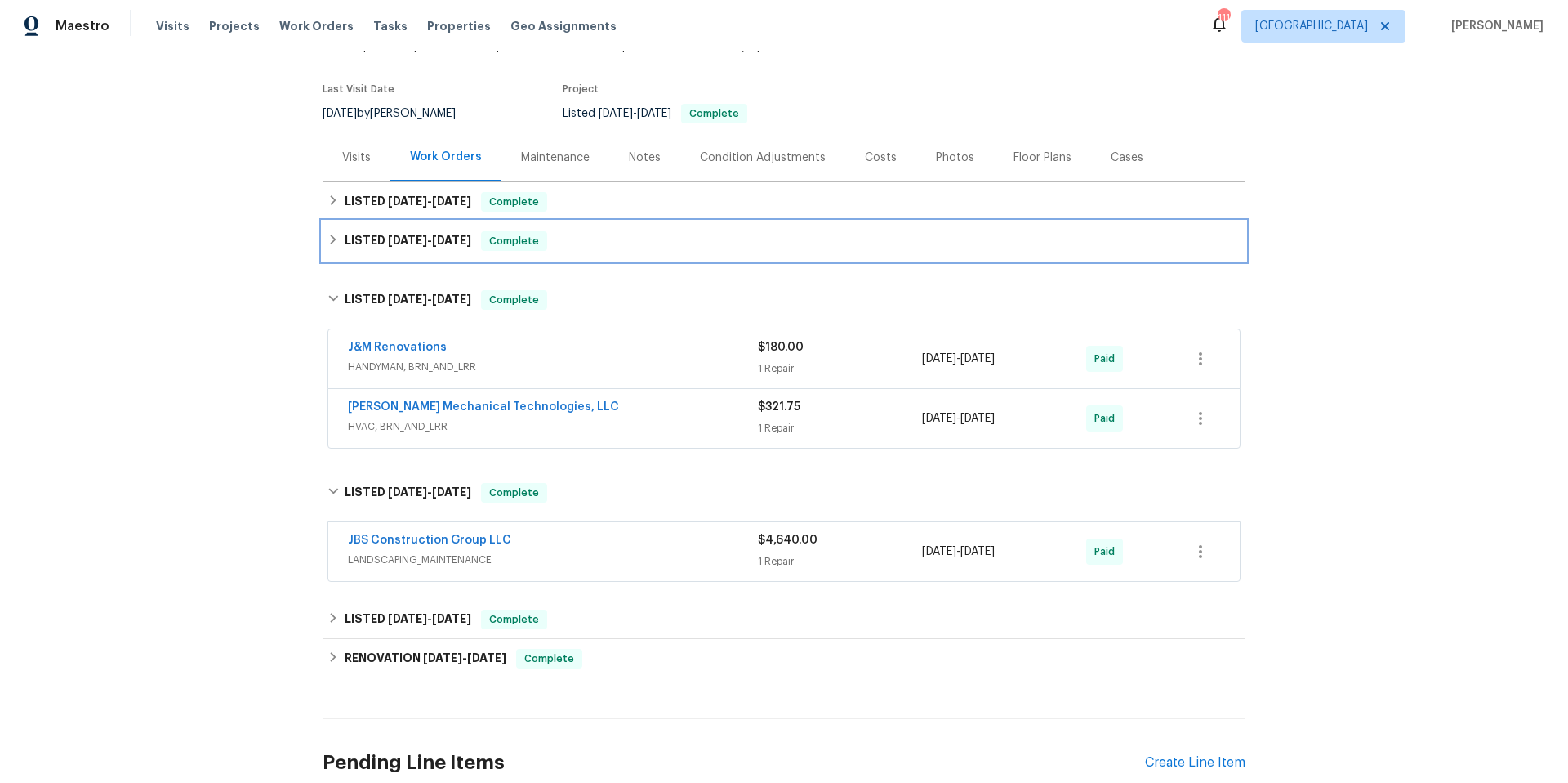
click at [643, 237] on div "LISTED 8/6/25 - 8/11/25 Complete" at bounding box center [784, 241] width 913 height 20
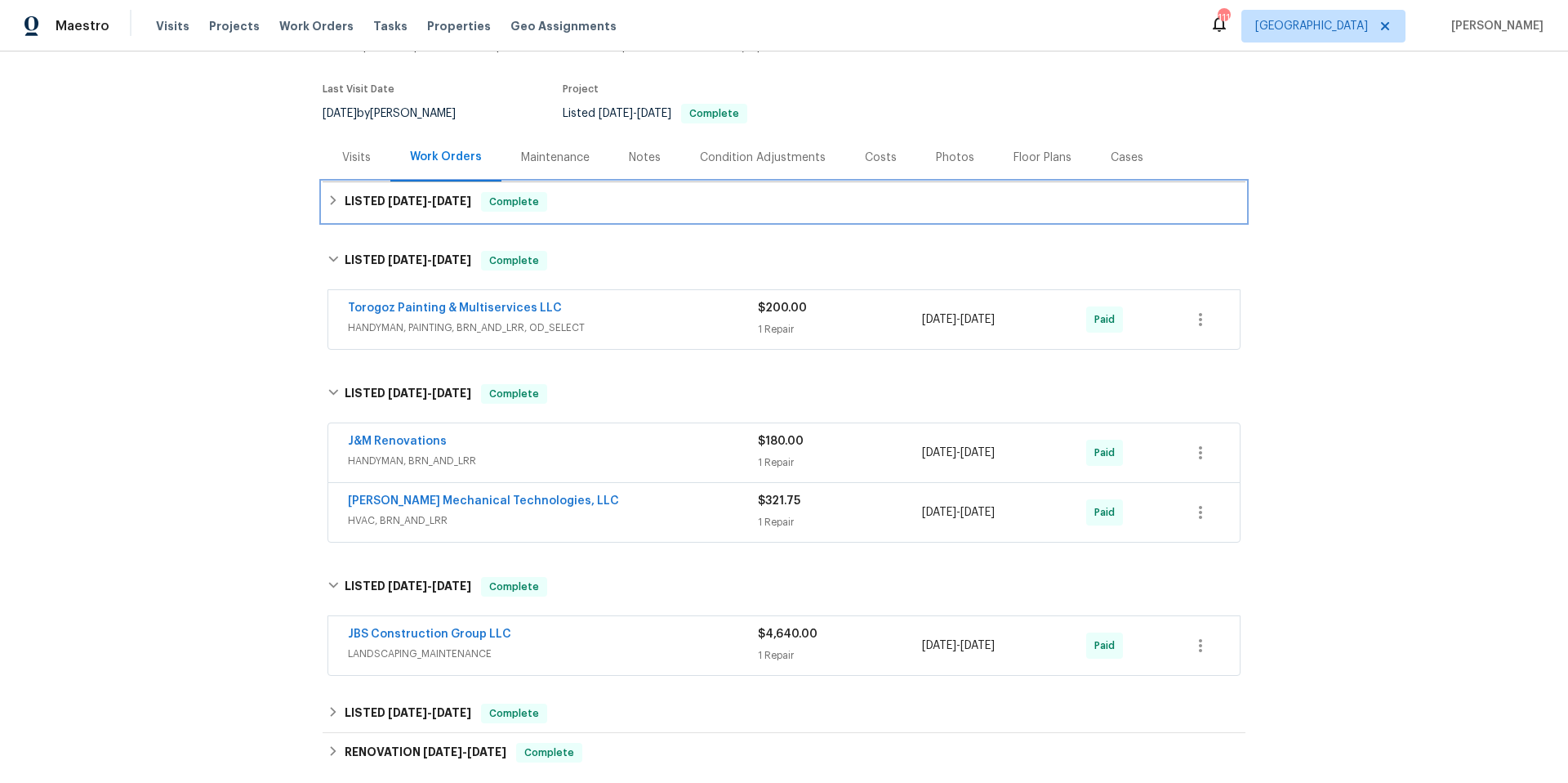
click at [662, 209] on div "LISTED 8/12/25 - 8/14/25 Complete" at bounding box center [784, 202] width 913 height 20
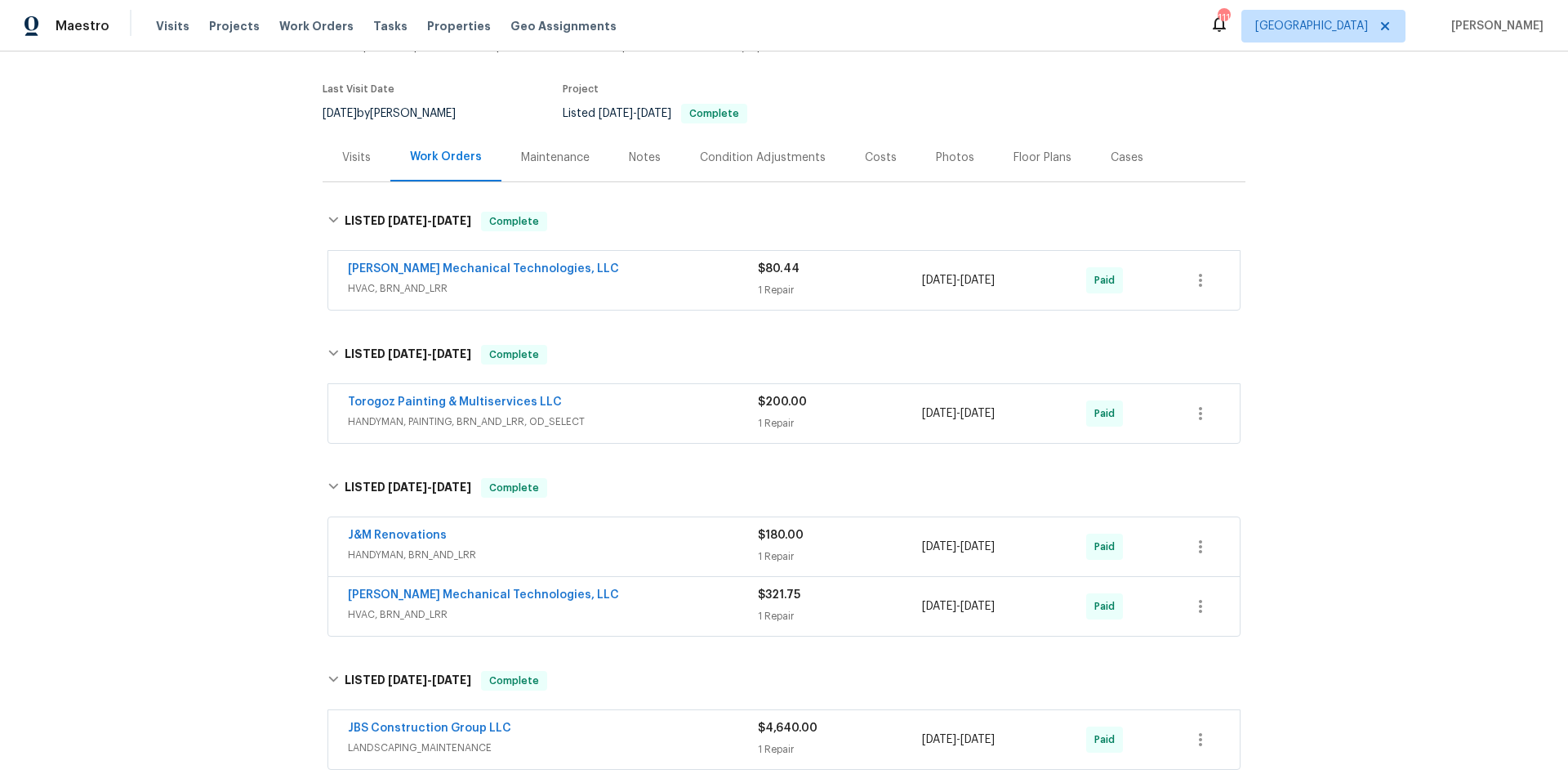
scroll to position [0, 0]
